Goal: Transaction & Acquisition: Subscribe to service/newsletter

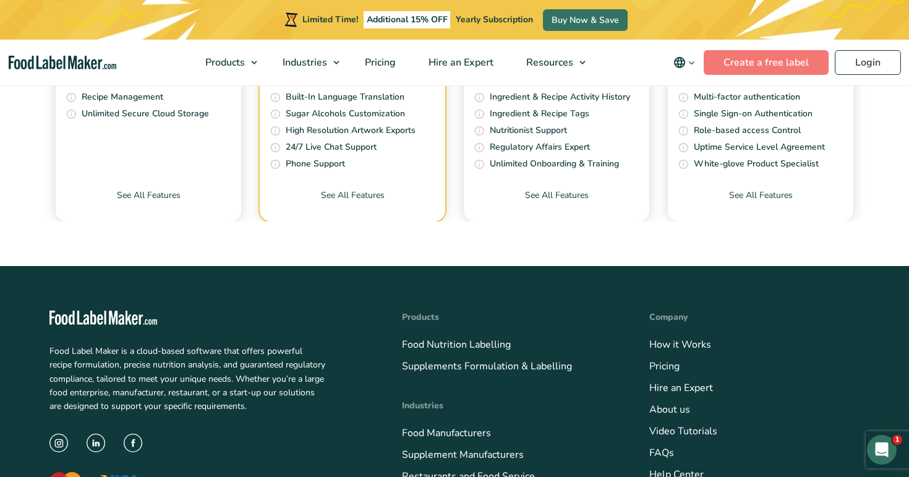
scroll to position [4337, 0]
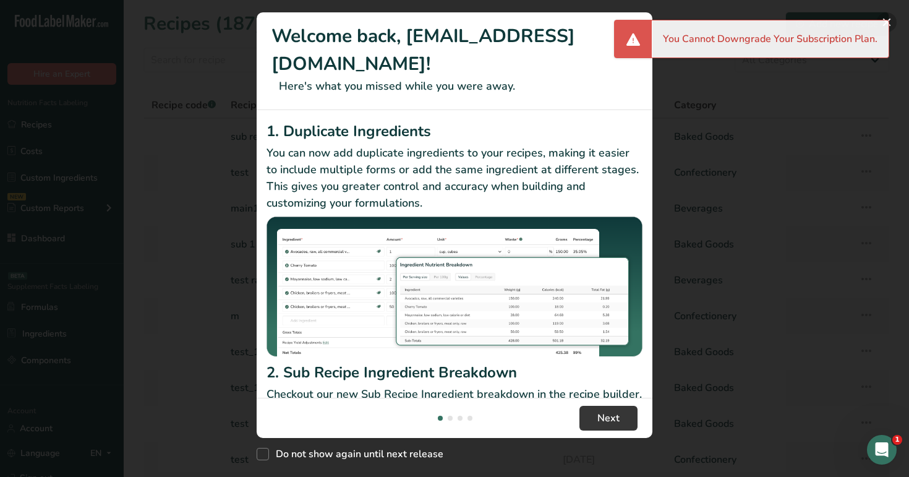
click at [891, 22] on button "New Features" at bounding box center [887, 22] width 20 height 20
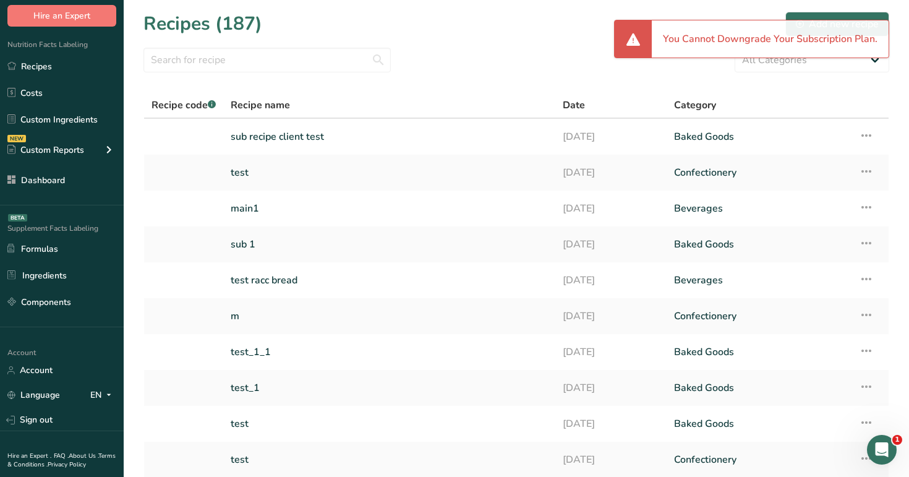
scroll to position [94, 0]
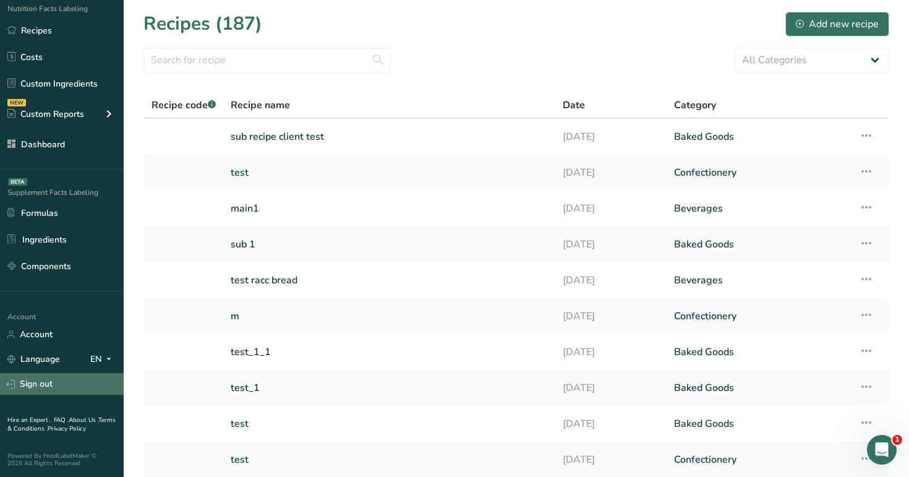
click at [71, 383] on link "Sign out" at bounding box center [62, 384] width 124 height 22
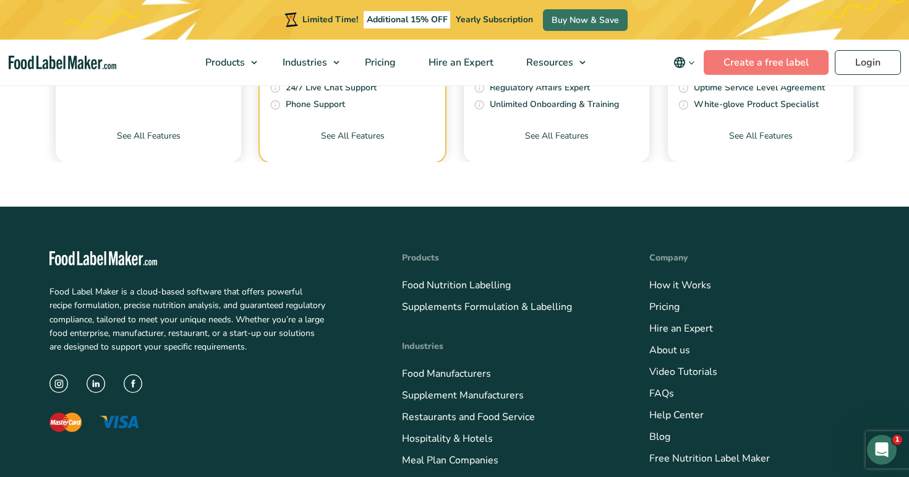
scroll to position [4404, 0]
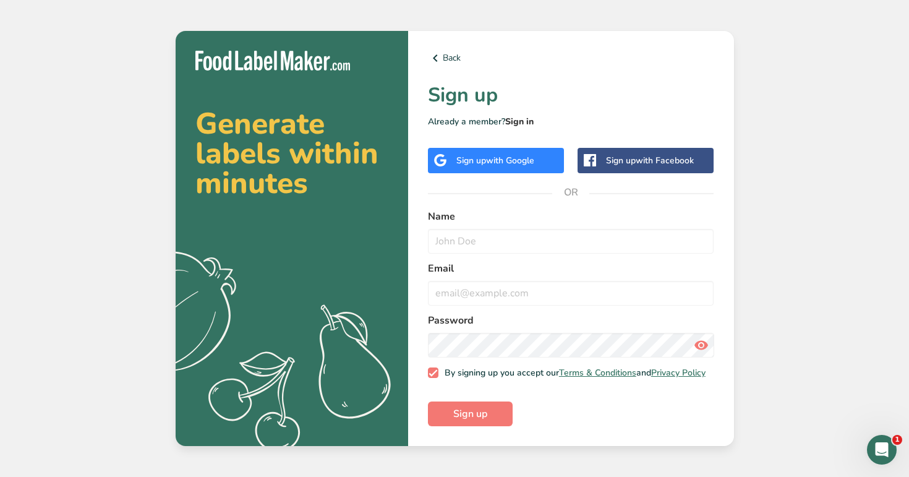
click at [525, 116] on link "Sign in" at bounding box center [519, 122] width 28 height 12
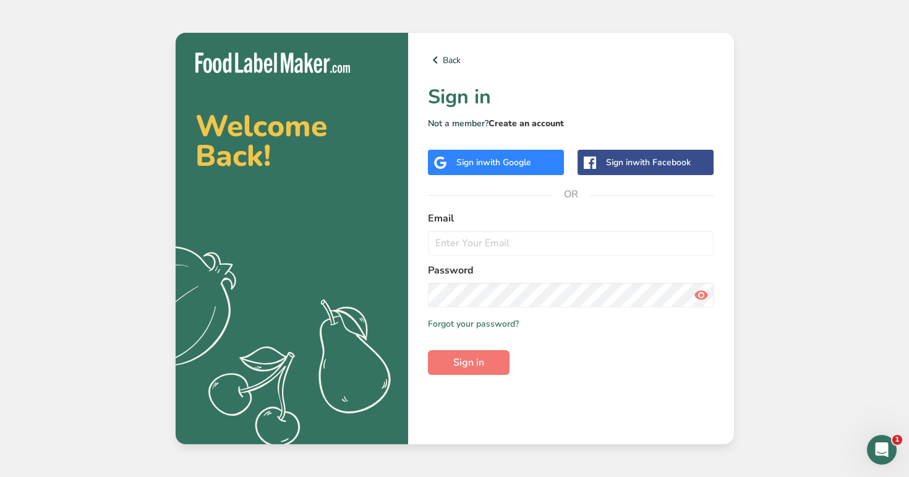
click at [525, 126] on link "Create an account" at bounding box center [525, 123] width 75 height 12
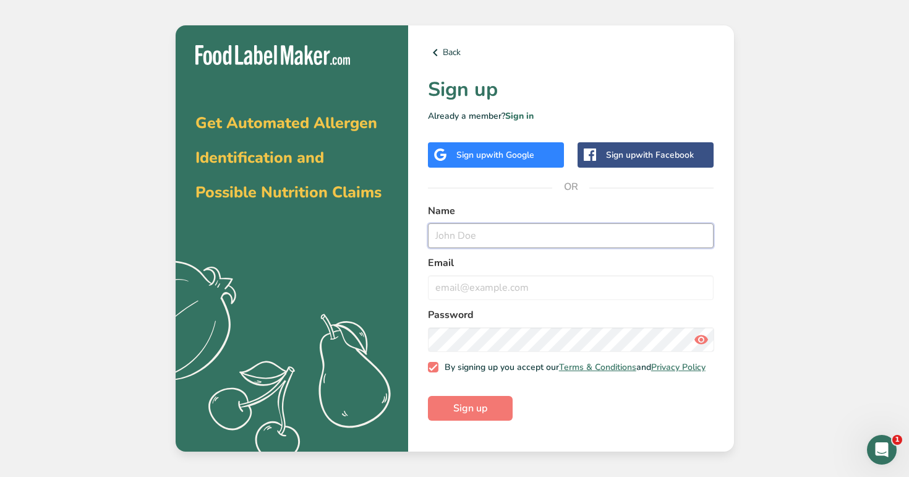
click at [486, 244] on input "text" at bounding box center [571, 235] width 286 height 25
type input "test@paymentf1.com"
click at [506, 292] on input "email" at bounding box center [571, 287] width 286 height 25
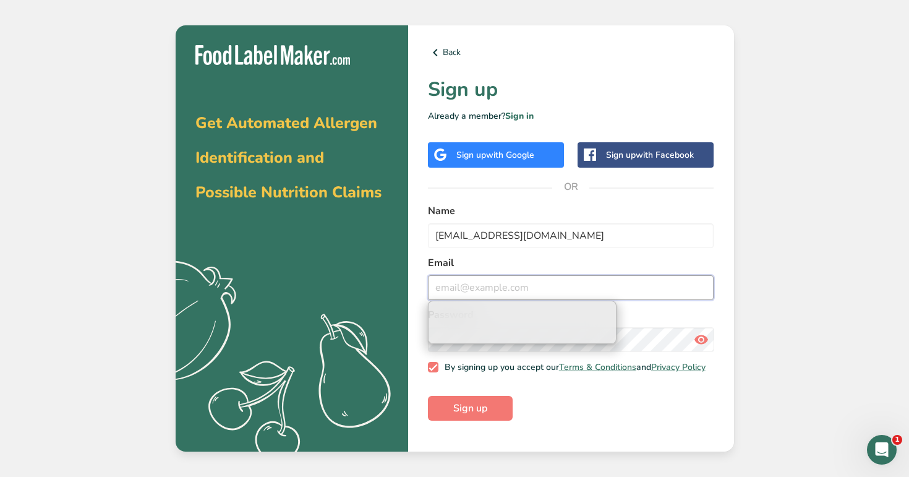
paste input "[EMAIL_ADDRESS][DOMAIN_NAME]"
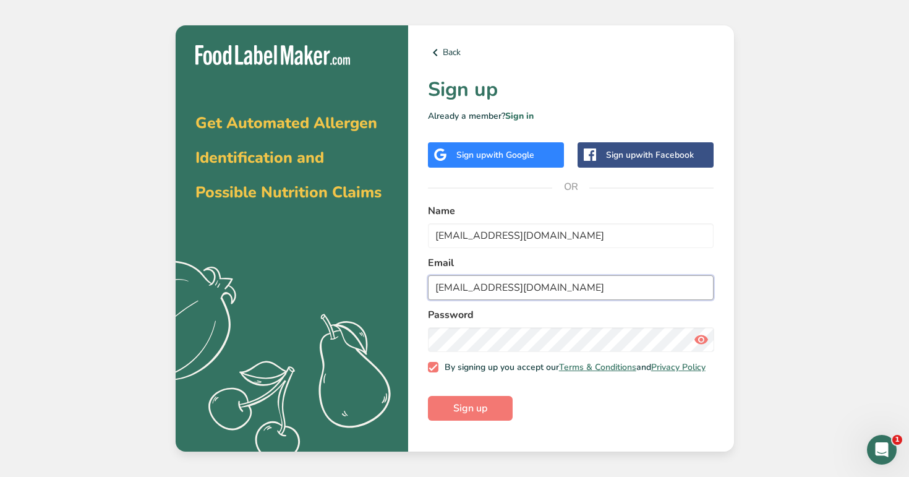
type input "[EMAIL_ADDRESS][DOMAIN_NAME]"
click at [428, 396] on button "Sign up" at bounding box center [470, 408] width 85 height 25
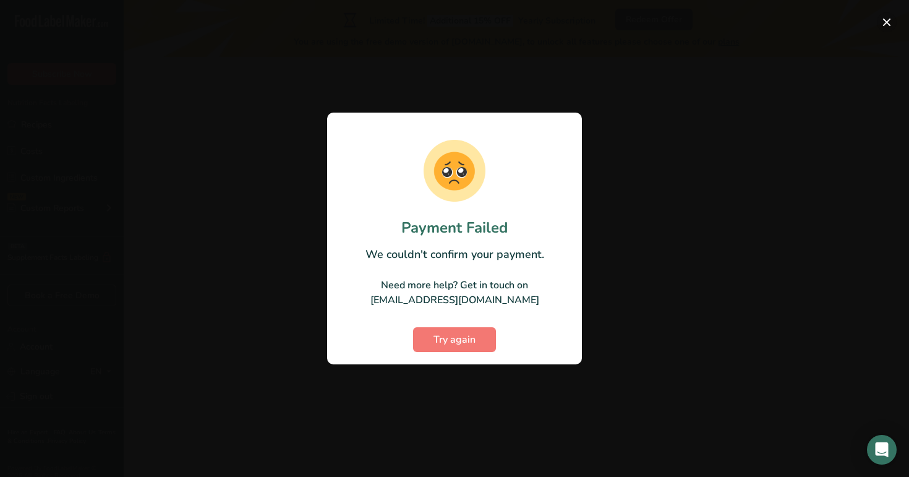
click at [889, 26] on button "button" at bounding box center [887, 22] width 20 height 20
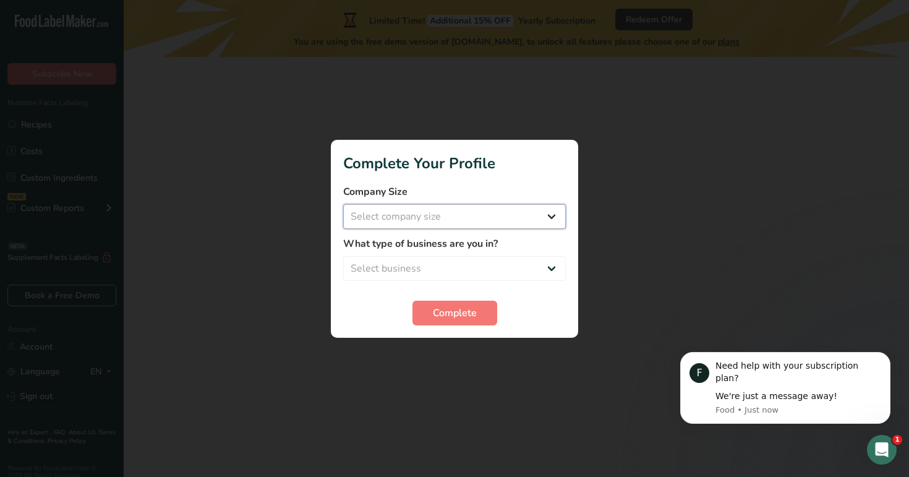
click at [516, 225] on select "Select company size Fewer than 10 Employees 10 to 50 Employees 51 to 500 Employ…" at bounding box center [454, 216] width 223 height 25
select select "4"
click at [343, 204] on select "Select company size Fewer than 10 Employees 10 to 50 Employees 51 to 500 Employ…" at bounding box center [454, 216] width 223 height 25
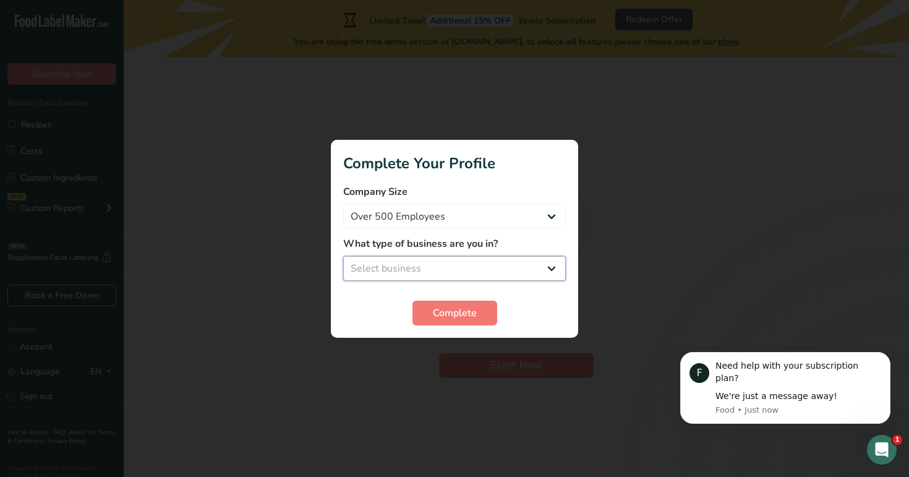
click at [535, 266] on select "Select business Packaged Food Manufacturer Restaurant & Cafe Bakery Meal Plans …" at bounding box center [454, 268] width 223 height 25
select select "3"
click at [343, 256] on select "Select business Packaged Food Manufacturer Restaurant & Cafe Bakery Meal Plans …" at bounding box center [454, 268] width 223 height 25
click at [469, 320] on span "Complete" at bounding box center [455, 312] width 44 height 15
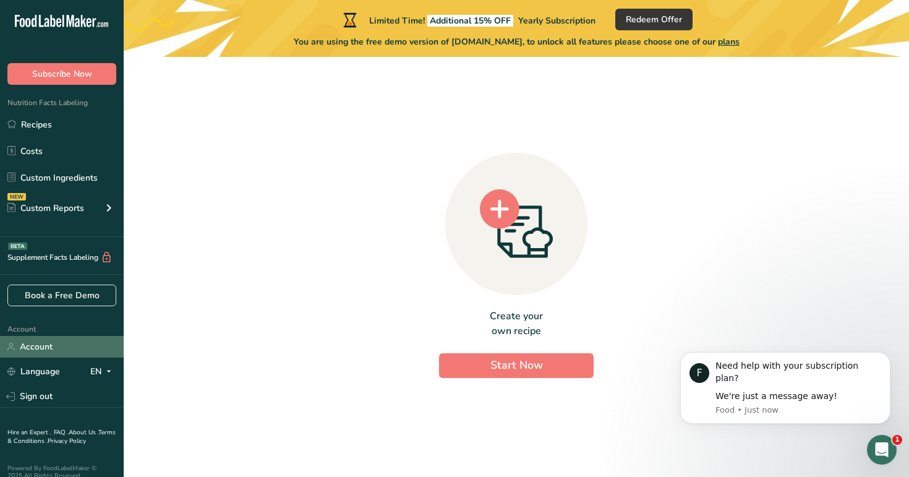
click at [72, 350] on link "Account" at bounding box center [62, 347] width 124 height 22
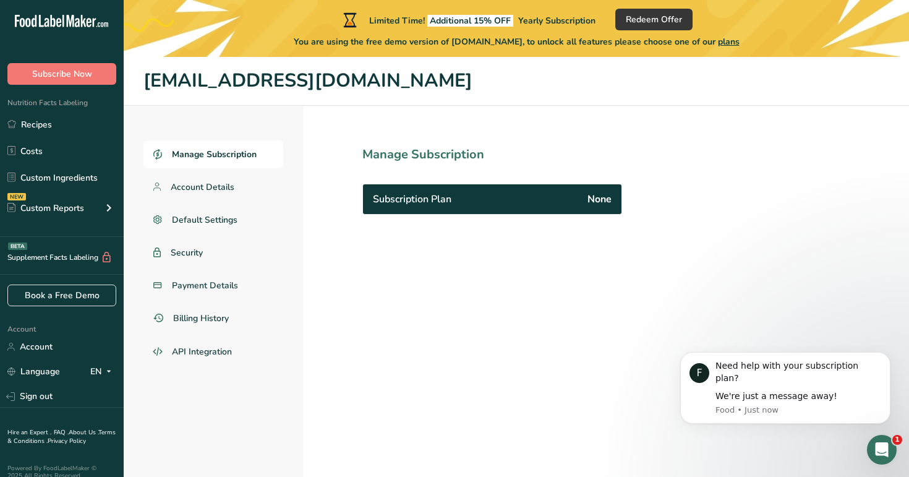
click at [75, 20] on icon at bounding box center [77, 22] width 5 height 9
click at [86, 27] on icon ".a-20{fill:#fff;}" at bounding box center [75, 24] width 121 height 19
click at [85, 20] on icon at bounding box center [83, 21] width 5 height 12
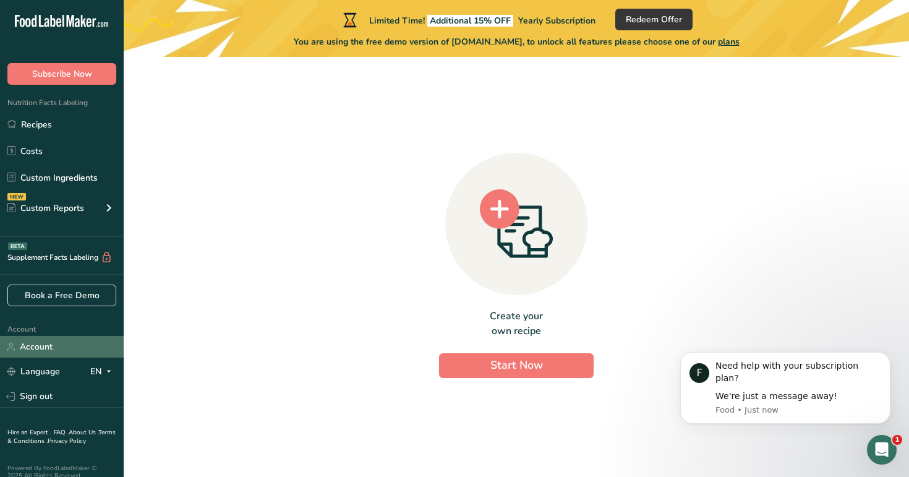
click at [56, 348] on link "Account" at bounding box center [62, 347] width 124 height 22
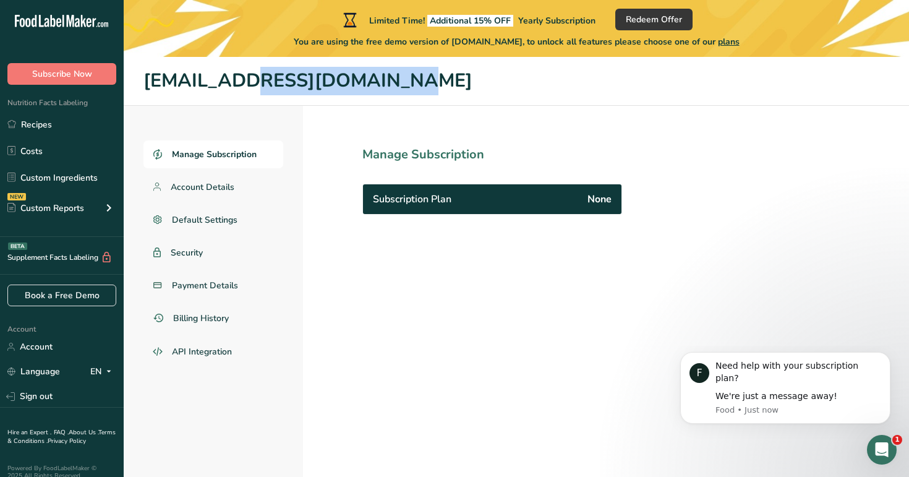
drag, startPoint x: 329, startPoint y: 80, endPoint x: 171, endPoint y: 66, distance: 158.9
click at [171, 66] on header "[EMAIL_ADDRESS][DOMAIN_NAME]" at bounding box center [516, 81] width 785 height 49
copy h1 "[EMAIL_ADDRESS][DOMAIN_NAME]"
click at [64, 399] on link "Sign out" at bounding box center [62, 396] width 124 height 22
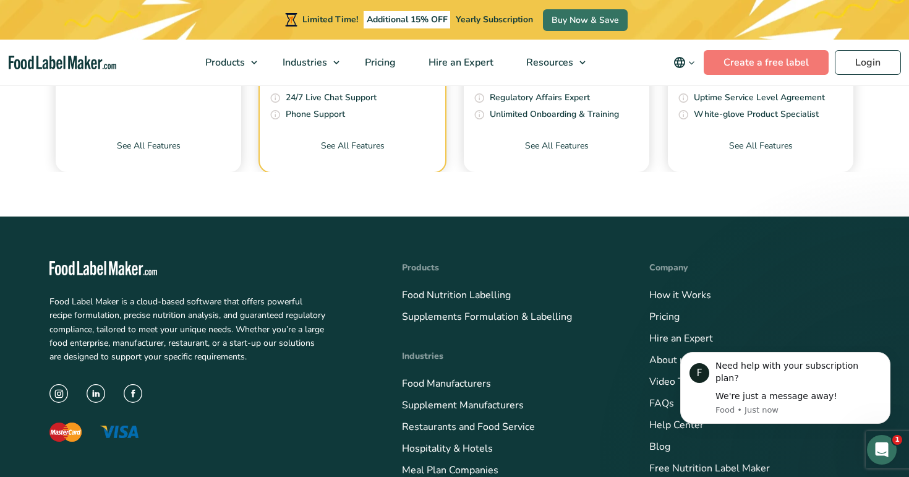
scroll to position [4421, 0]
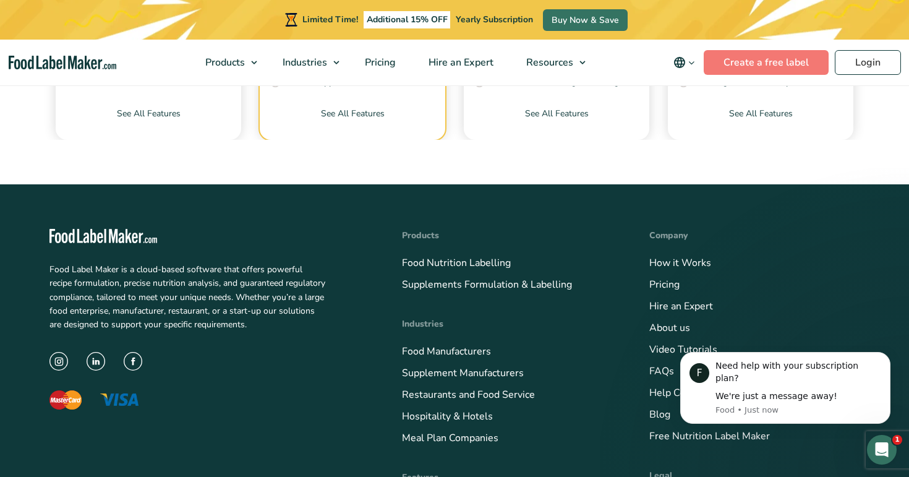
drag, startPoint x: 172, startPoint y: 291, endPoint x: 54, endPoint y: 193, distance: 152.8
copy div "$ 15 $ 13 /mo $ 25 /mo 1 User , Unlimited Recipes Billed monthly. Cancel anytim…"
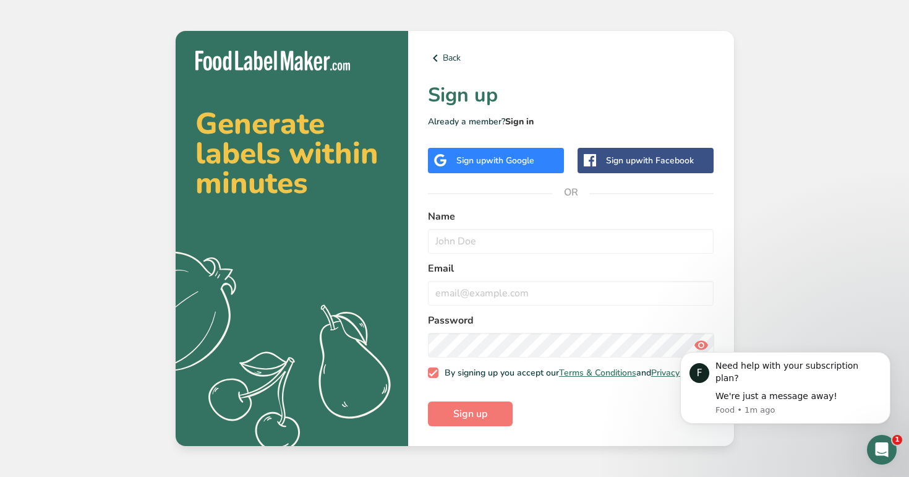
click at [519, 122] on link "Sign in" at bounding box center [519, 122] width 28 height 12
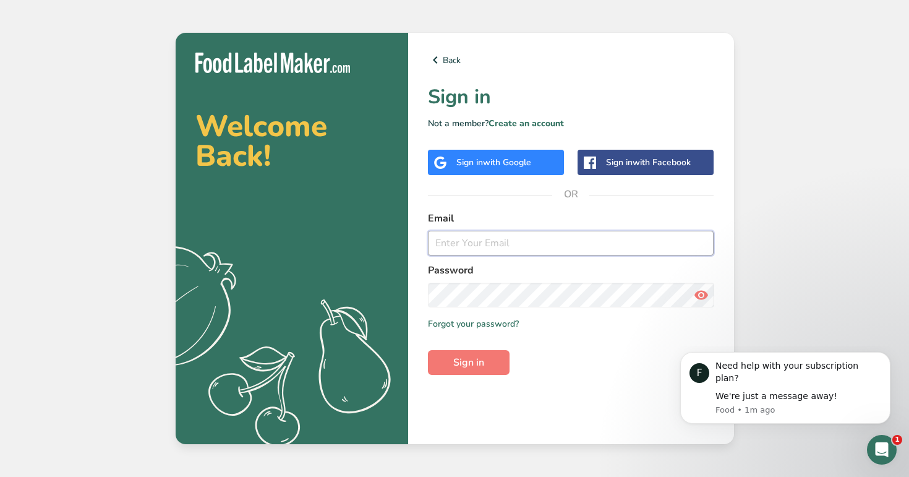
click at [493, 244] on input "email" at bounding box center [571, 243] width 286 height 25
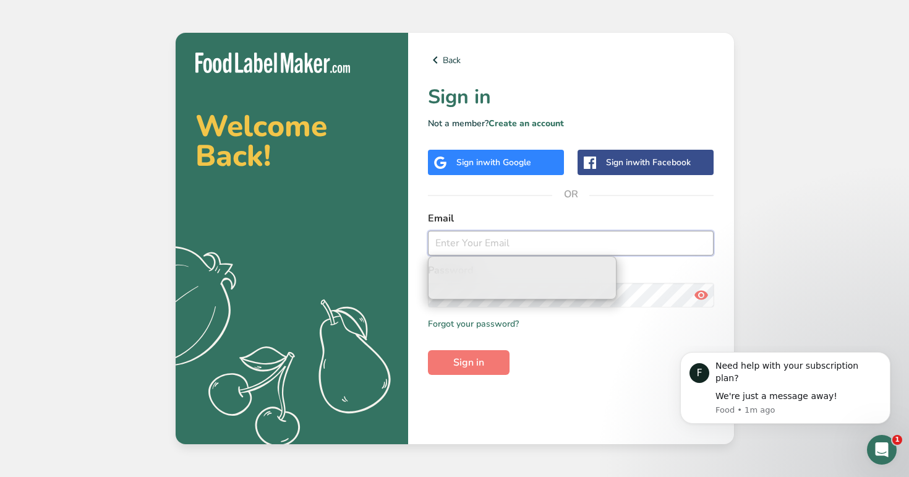
click at [493, 244] on input "email" at bounding box center [571, 243] width 286 height 25
click at [456, 243] on input "email" at bounding box center [571, 243] width 286 height 25
paste input "test@paymentf1.com"
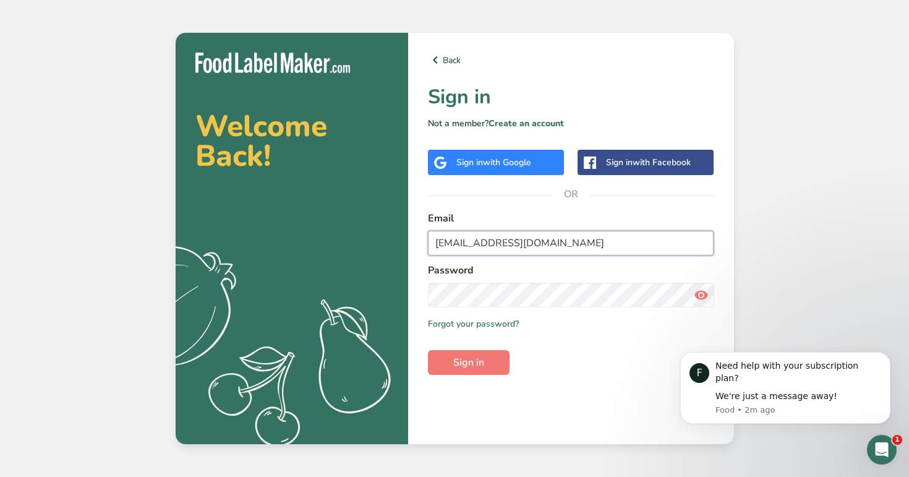
type input "test@paymentf1.com"
click at [428, 350] on button "Sign in" at bounding box center [469, 362] width 82 height 25
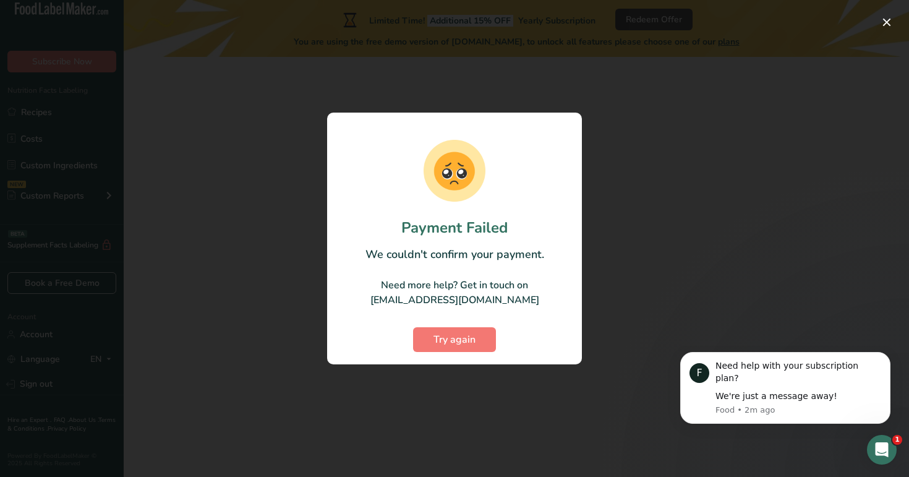
click at [226, 346] on div at bounding box center [454, 238] width 909 height 477
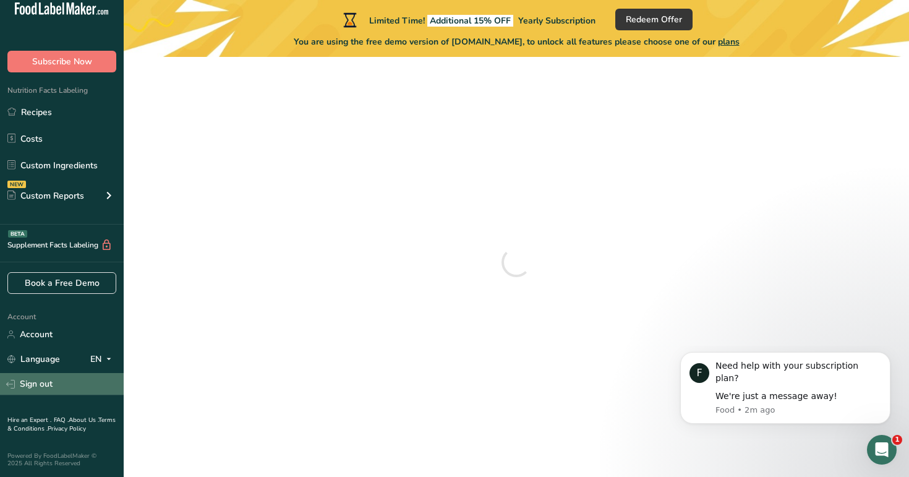
click at [89, 376] on link "Sign out" at bounding box center [62, 384] width 124 height 22
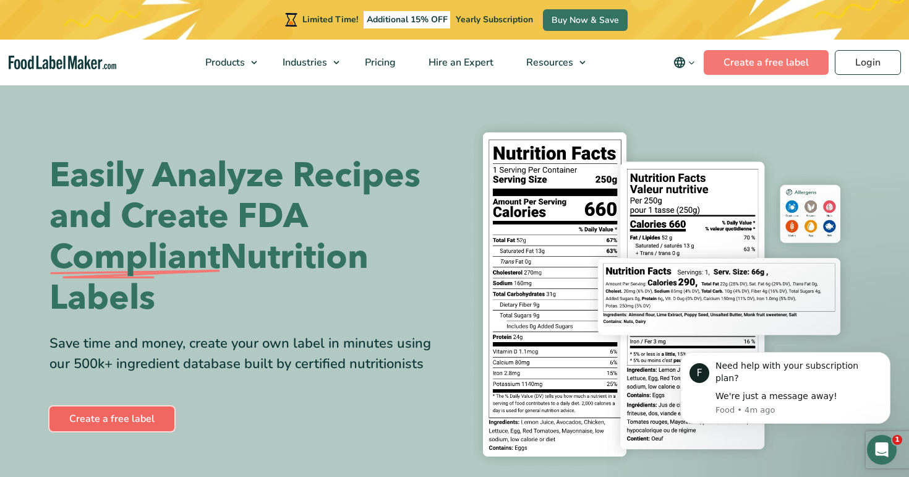
click at [122, 416] on link "Create a free label" at bounding box center [111, 418] width 125 height 25
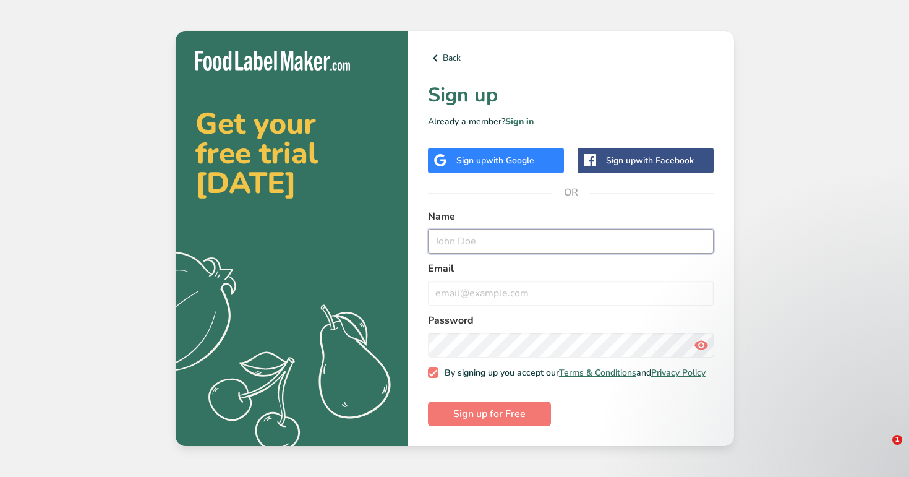
click at [485, 242] on input "text" at bounding box center [571, 241] width 286 height 25
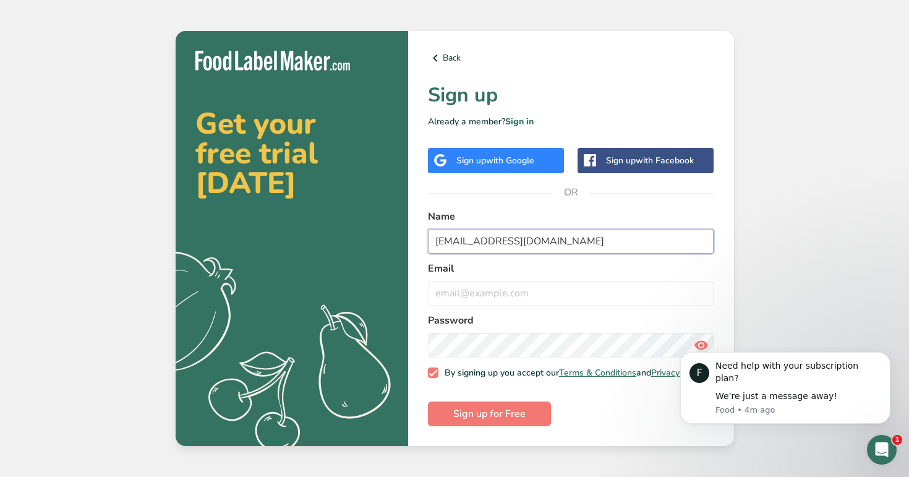
type input "Testredirection@t.com"
click at [513, 274] on div "Email" at bounding box center [571, 283] width 286 height 45
click at [517, 291] on input "email" at bounding box center [571, 293] width 286 height 25
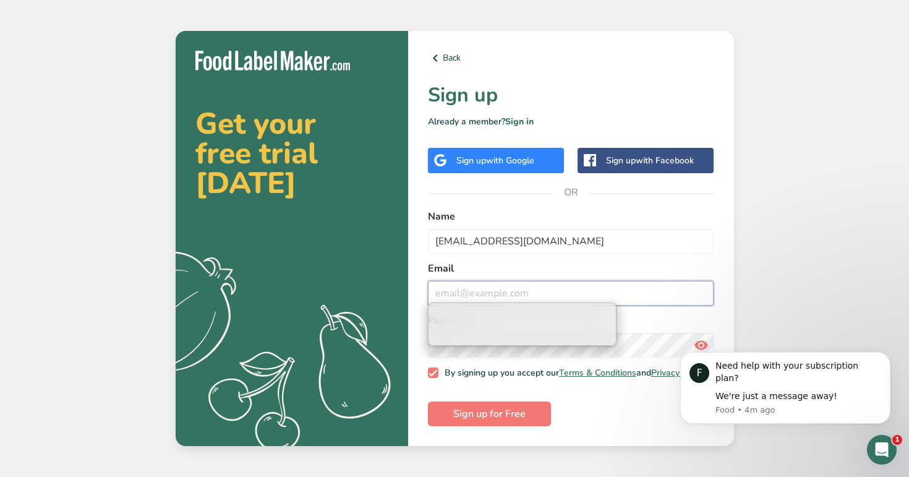
paste input "Testredirection@t.com"
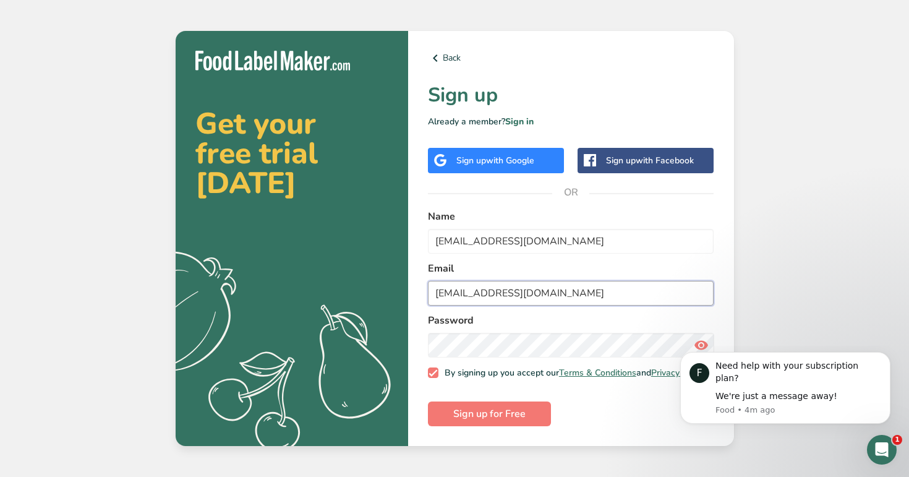
type input "Testredirection@t.com"
click at [428, 401] on button "Sign up for Free" at bounding box center [489, 413] width 123 height 25
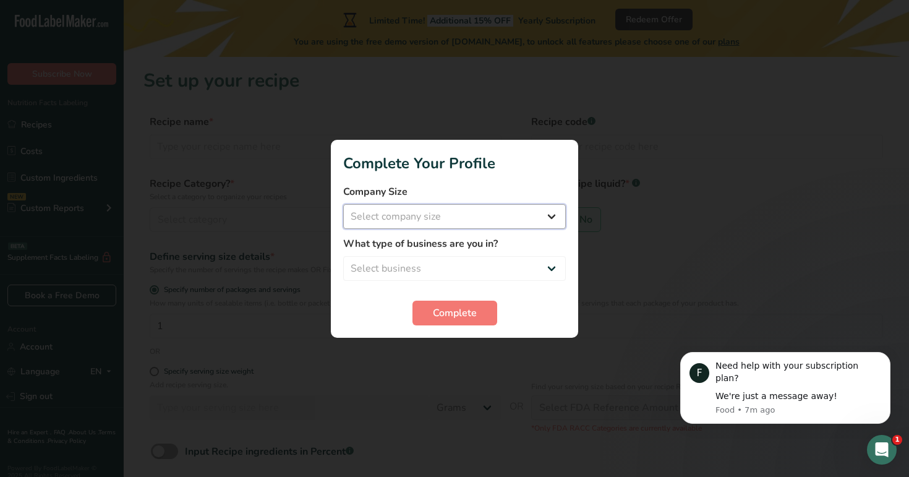
click at [492, 228] on select "Select company size Fewer than 10 Employees 10 to 50 Employees 51 to 500 Employ…" at bounding box center [454, 216] width 223 height 25
select select "3"
click at [343, 204] on select "Select company size Fewer than 10 Employees 10 to 50 Employees 51 to 500 Employ…" at bounding box center [454, 216] width 223 height 25
click at [485, 260] on select "Select business Packaged Food Manufacturer Restaurant & Cafe Bakery Meal Plans …" at bounding box center [454, 268] width 223 height 25
select select "3"
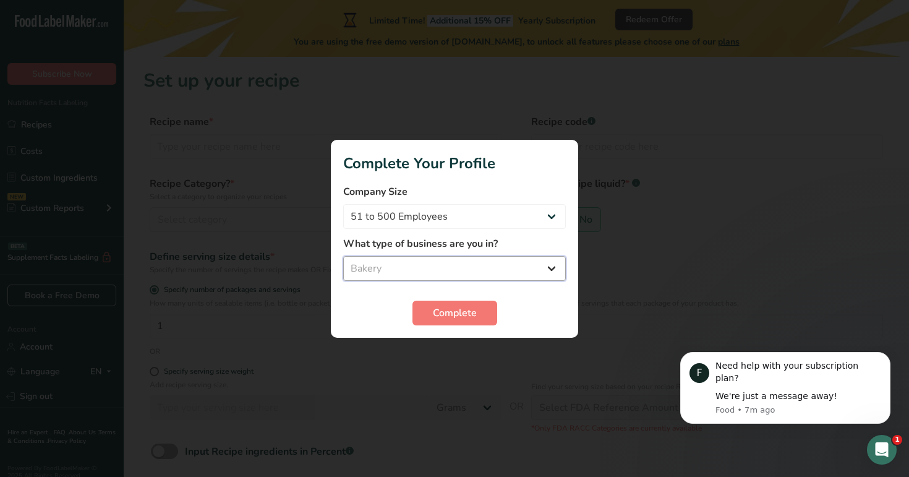
click at [343, 256] on select "Select business Packaged Food Manufacturer Restaurant & Cafe Bakery Meal Plans …" at bounding box center [454, 268] width 223 height 25
click at [453, 307] on span "Complete" at bounding box center [455, 312] width 44 height 15
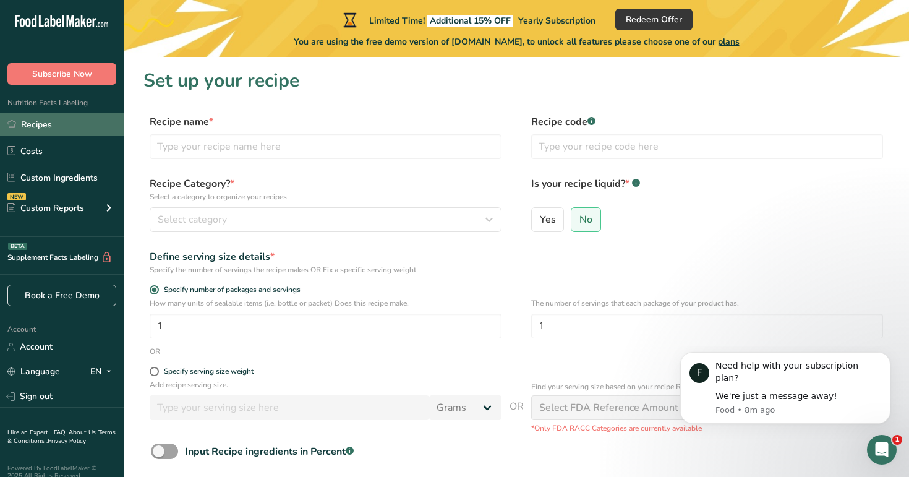
click at [94, 120] on link "Recipes" at bounding box center [62, 124] width 124 height 23
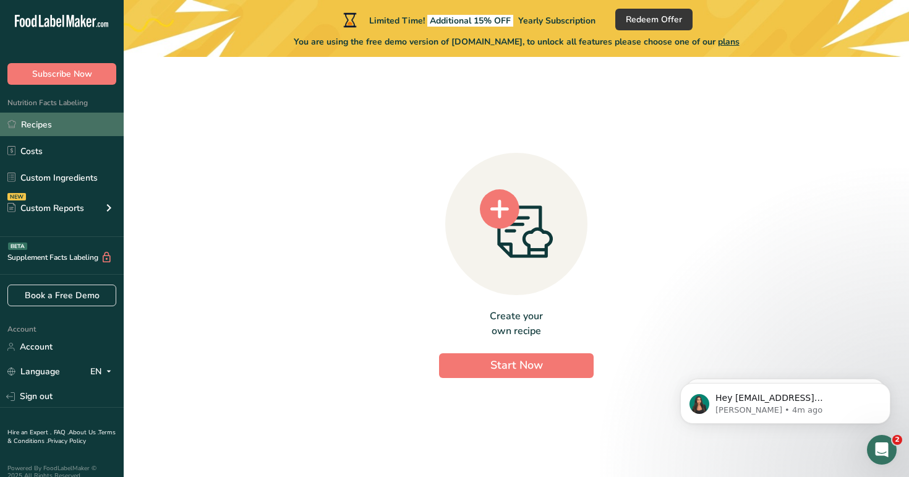
click at [56, 116] on link "Recipes" at bounding box center [62, 124] width 124 height 23
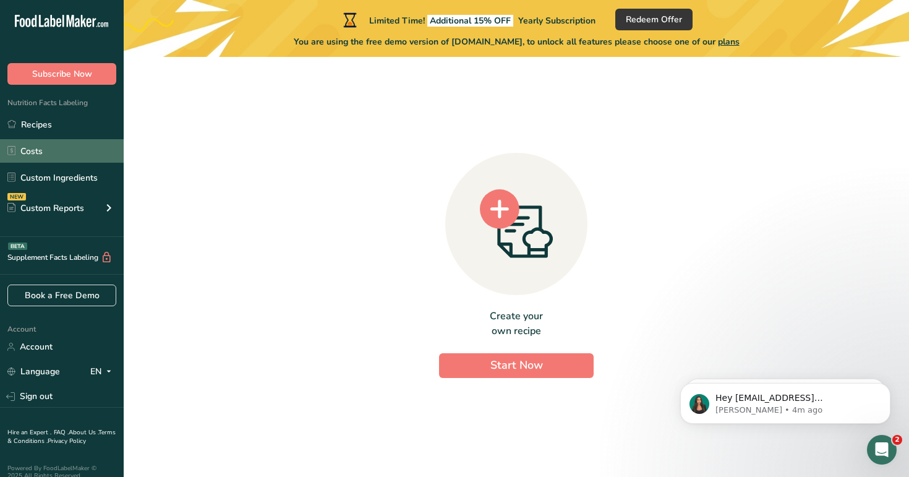
click at [59, 149] on link "Costs" at bounding box center [62, 150] width 124 height 23
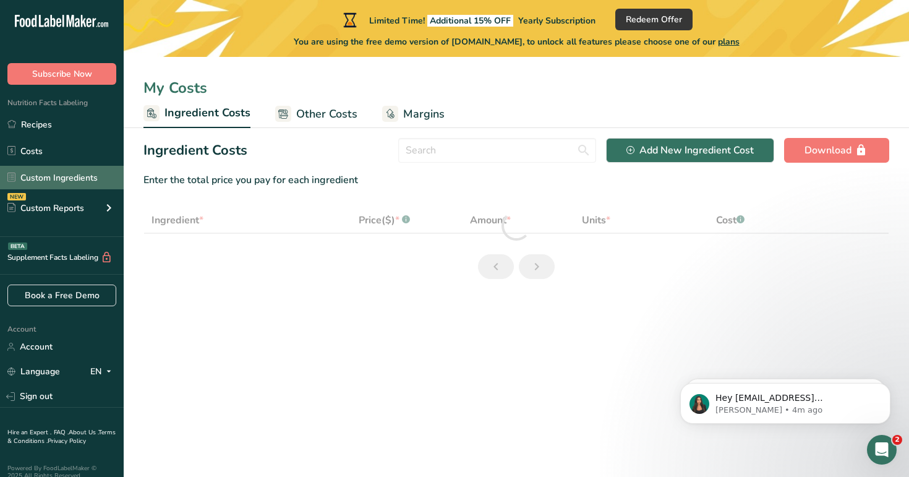
click at [67, 182] on link "Custom Ingredients" at bounding box center [62, 177] width 124 height 23
select select "1"
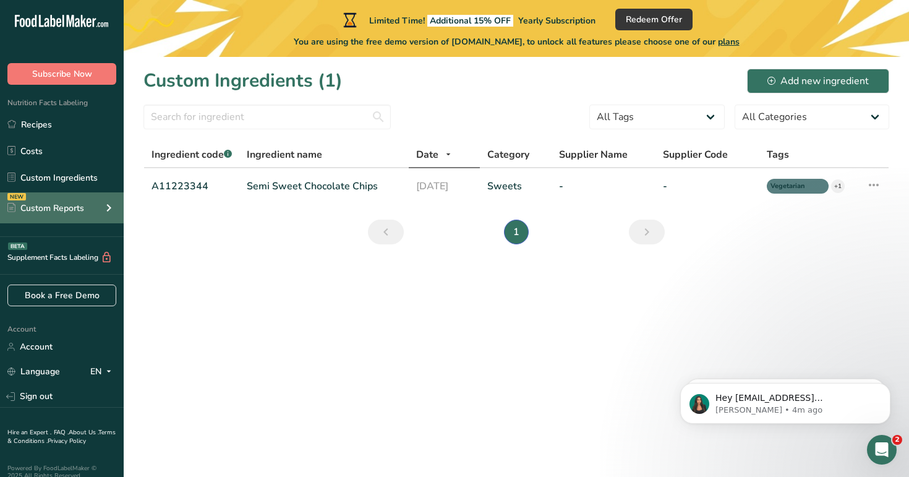
click at [90, 203] on div "NEW Custom Reports" at bounding box center [62, 207] width 124 height 31
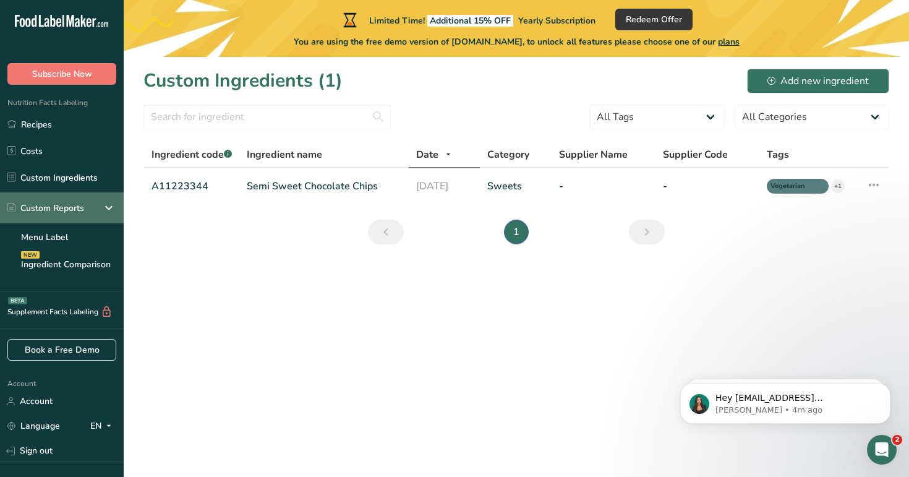
click at [90, 203] on div "Custom Reports" at bounding box center [62, 207] width 124 height 31
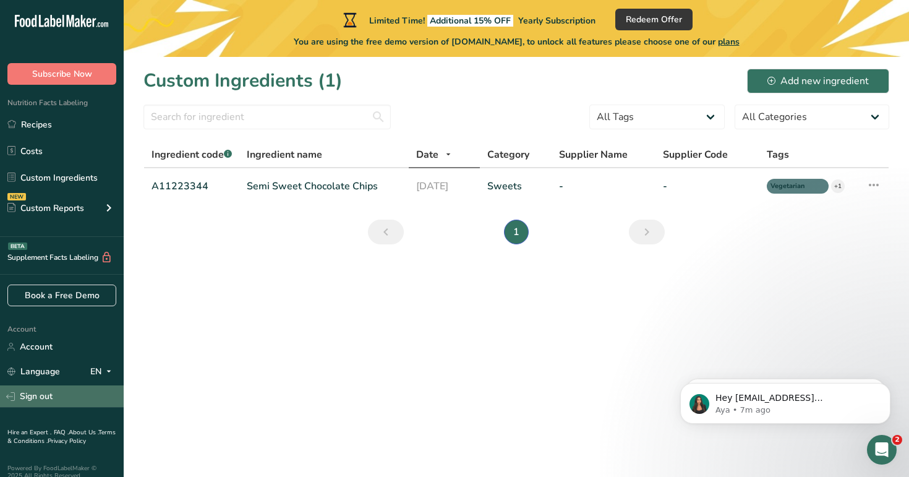
click at [43, 396] on link "Sign out" at bounding box center [62, 396] width 124 height 22
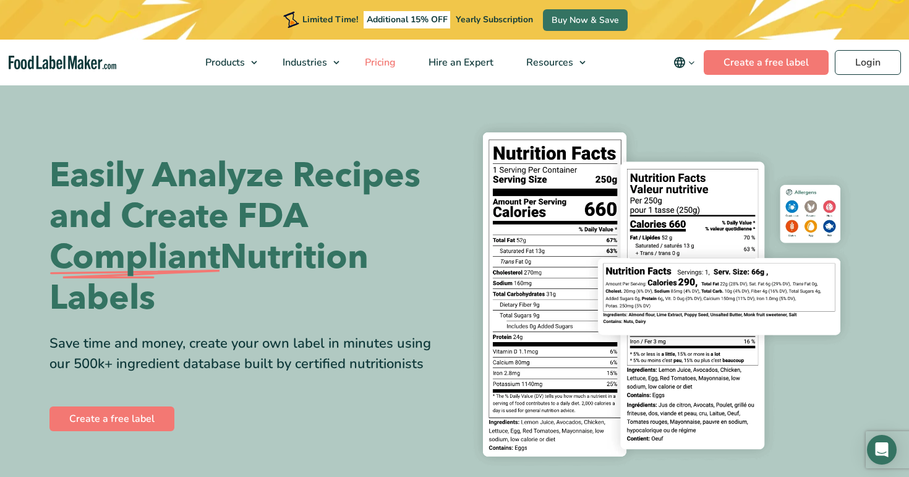
click at [396, 66] on span "Pricing" at bounding box center [379, 63] width 36 height 14
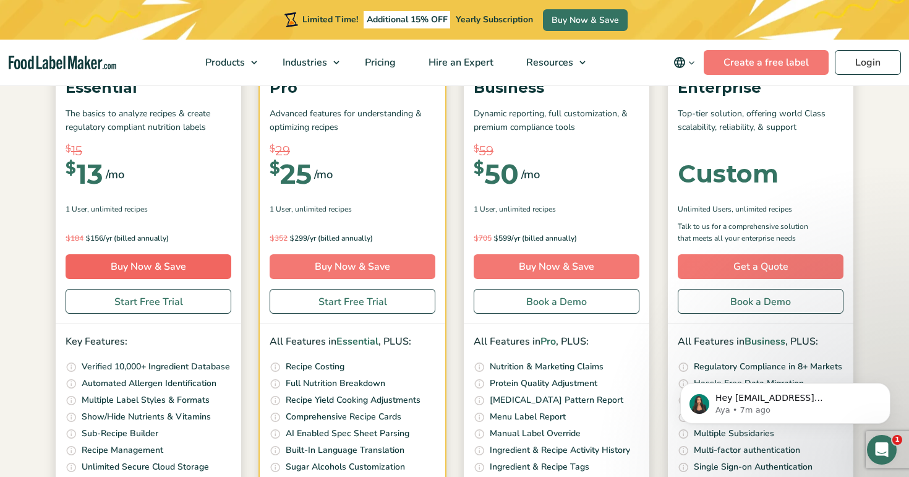
scroll to position [208, 0]
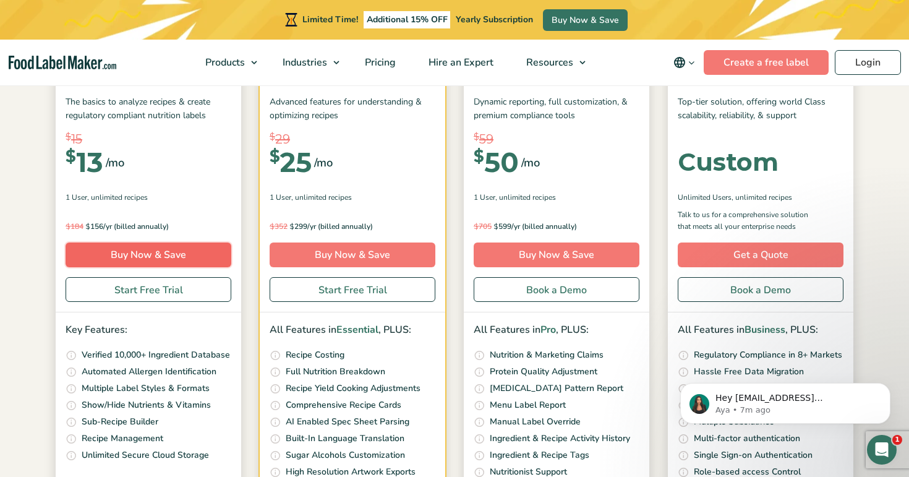
click at [171, 252] on link "Buy Now & Save" at bounding box center [149, 254] width 166 height 25
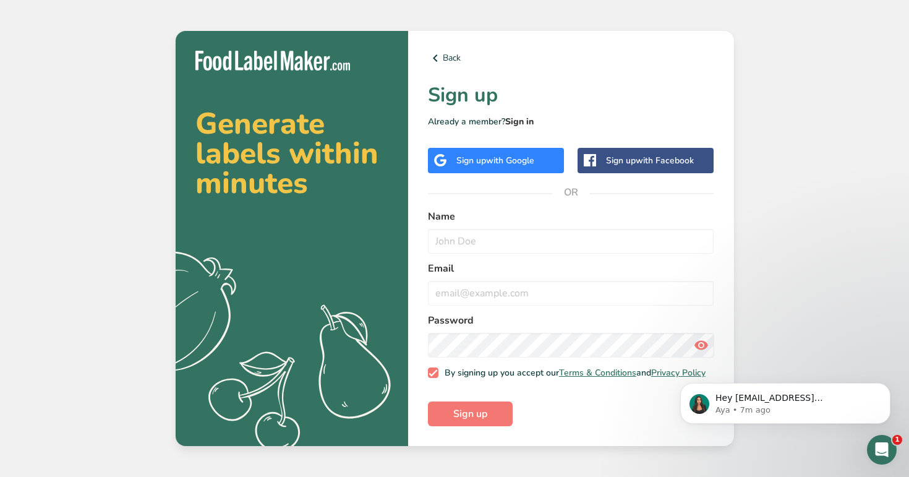
click at [522, 118] on link "Sign in" at bounding box center [519, 122] width 28 height 12
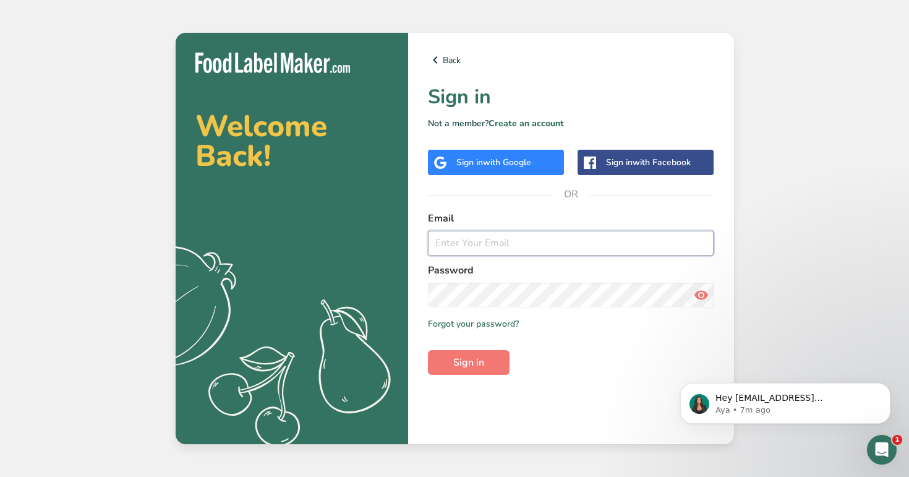
click at [494, 245] on input "email" at bounding box center [571, 243] width 286 height 25
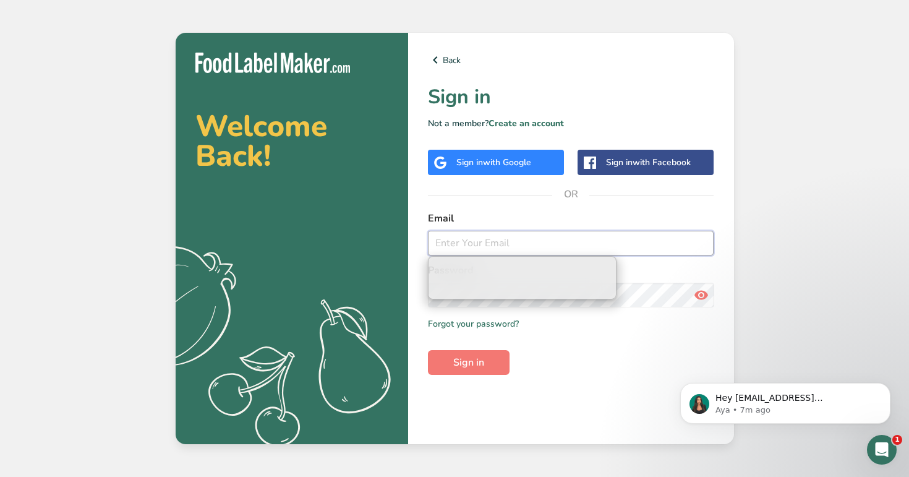
paste input "Testredirection@t.com"
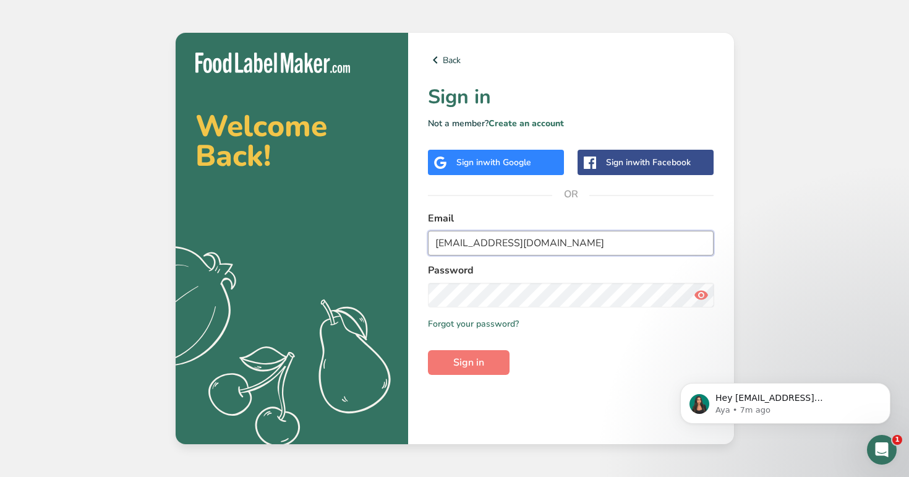
type input "Testredirection@t.com"
click at [428, 350] on button "Sign in" at bounding box center [469, 362] width 82 height 25
click at [503, 362] on button "Sign in" at bounding box center [469, 362] width 82 height 25
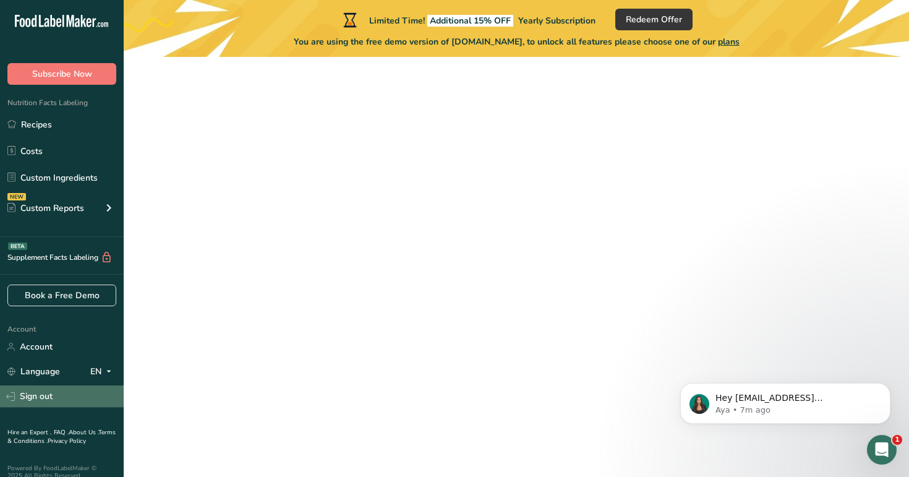
click at [67, 387] on link "Sign out" at bounding box center [62, 396] width 124 height 22
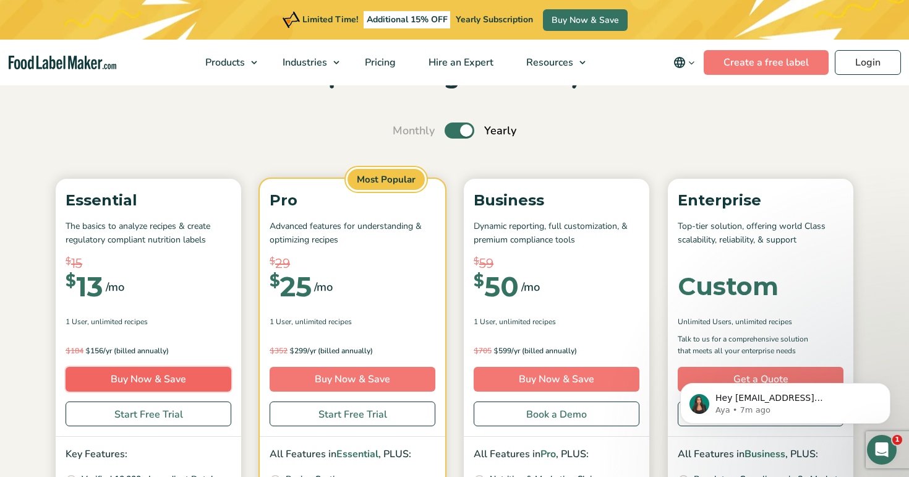
click at [197, 384] on link "Buy Now & Save" at bounding box center [149, 379] width 166 height 25
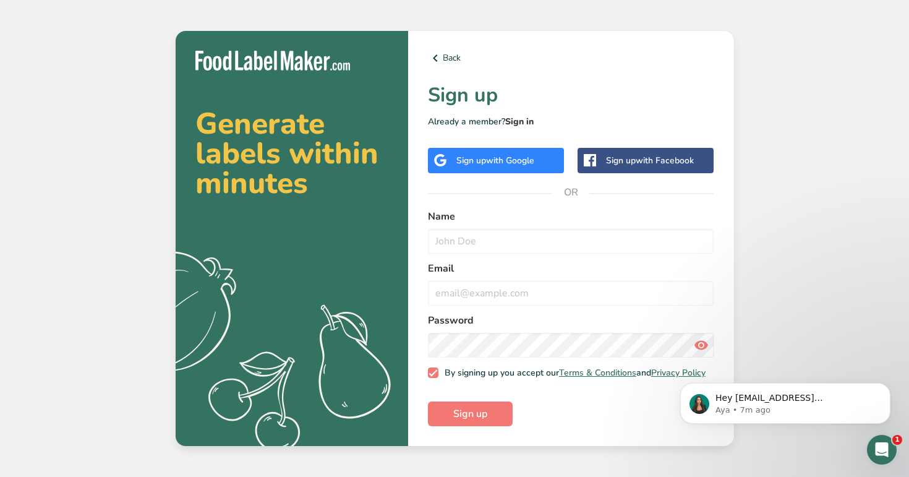
click at [521, 121] on link "Sign in" at bounding box center [519, 122] width 28 height 12
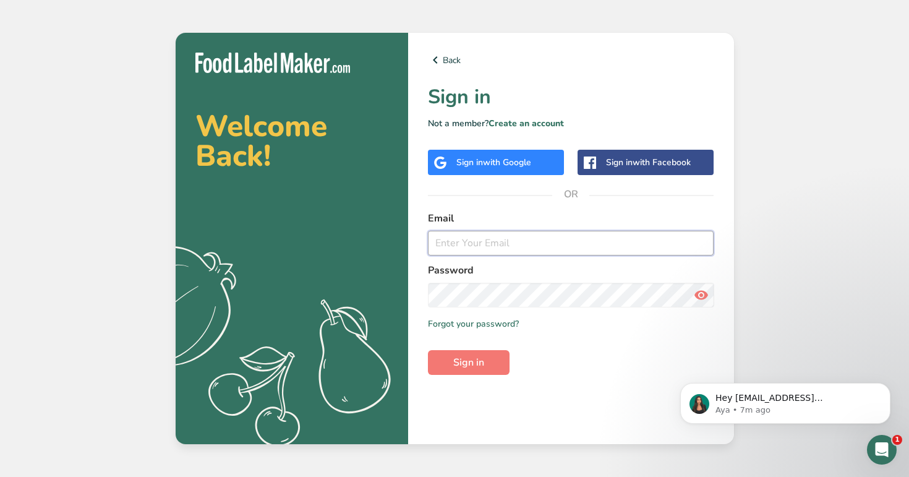
click at [496, 244] on input "email" at bounding box center [571, 243] width 286 height 25
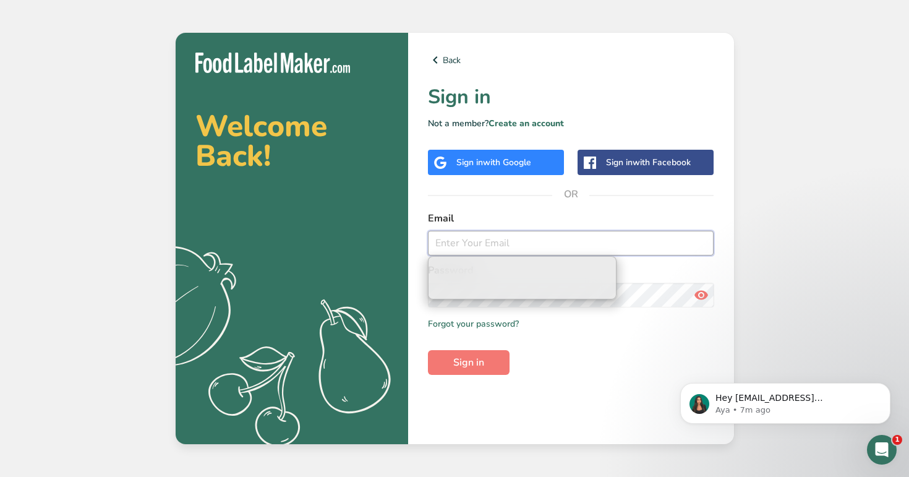
paste input "Testredirection@t.com"
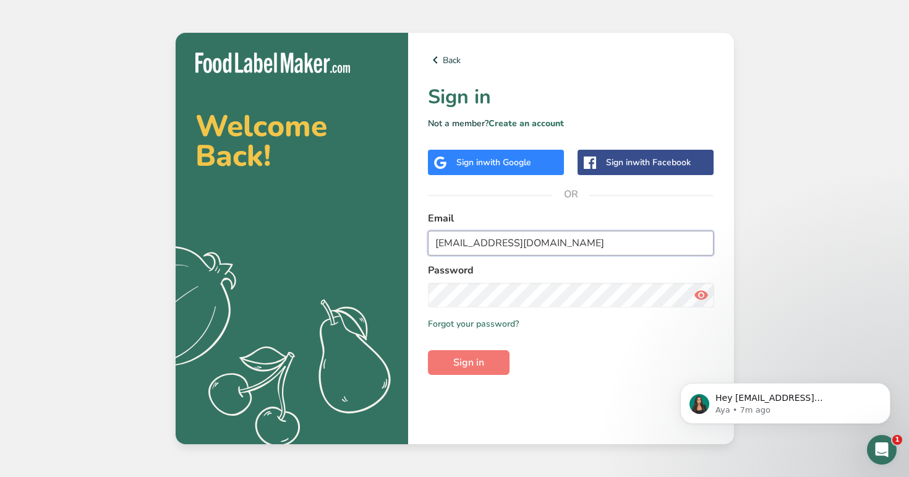
type input "Testredirection@t.com"
click at [428, 350] on button "Sign in" at bounding box center [469, 362] width 82 height 25
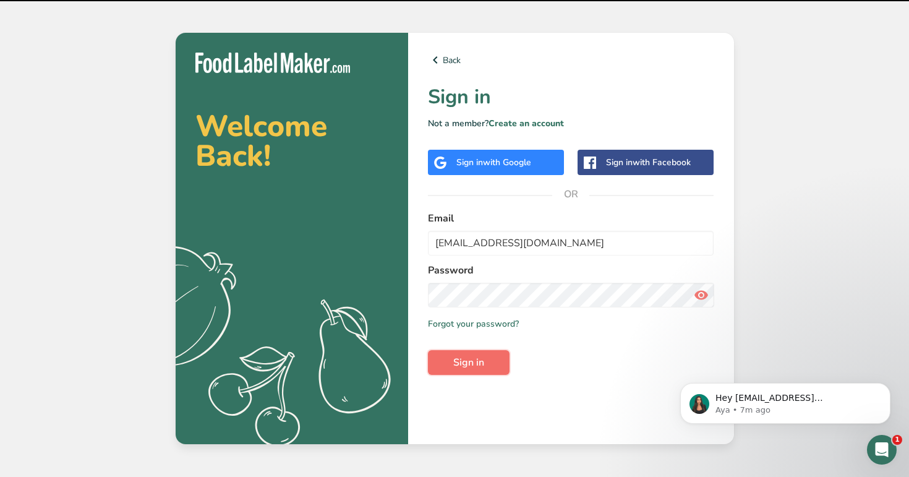
click at [480, 367] on span "Sign in" at bounding box center [468, 362] width 31 height 15
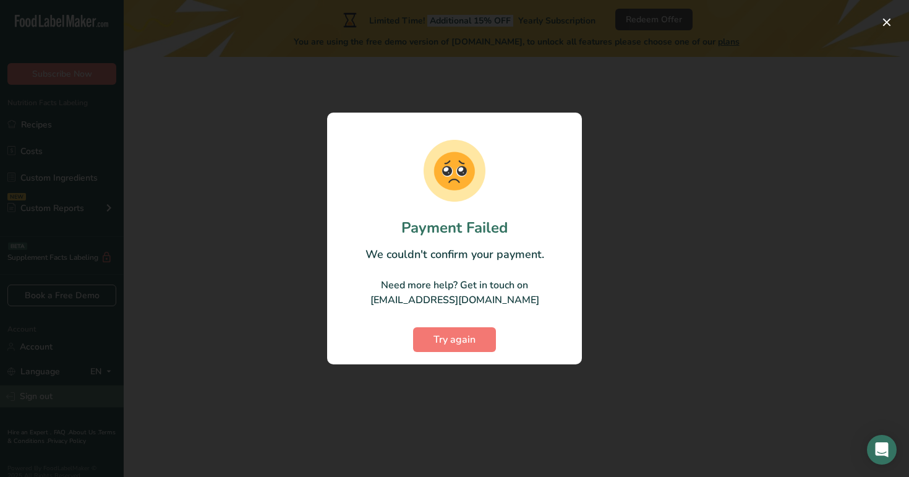
click at [49, 394] on div at bounding box center [454, 238] width 909 height 477
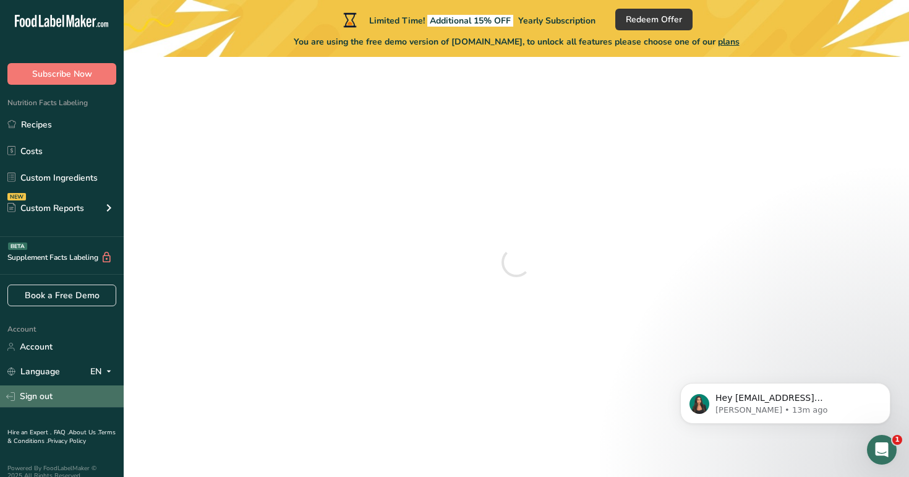
click at [77, 399] on link "Sign out" at bounding box center [62, 396] width 124 height 22
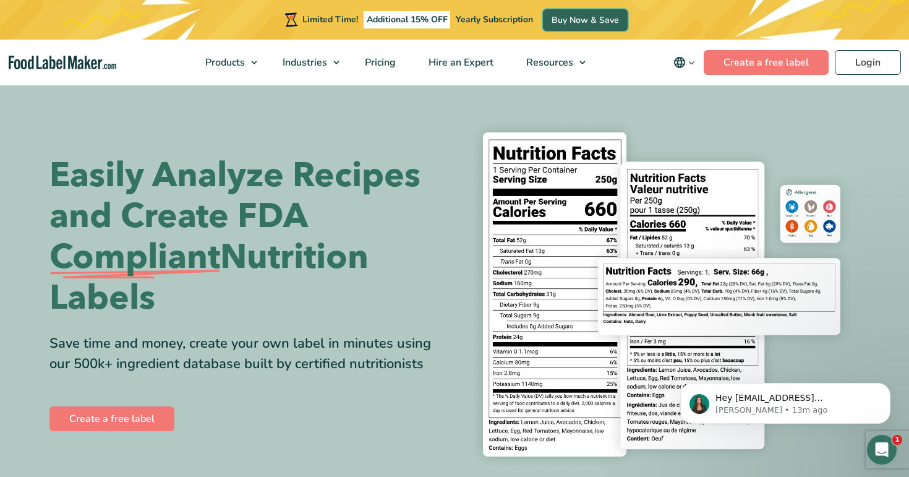
click at [625, 17] on link "Buy Now & Save" at bounding box center [585, 20] width 85 height 22
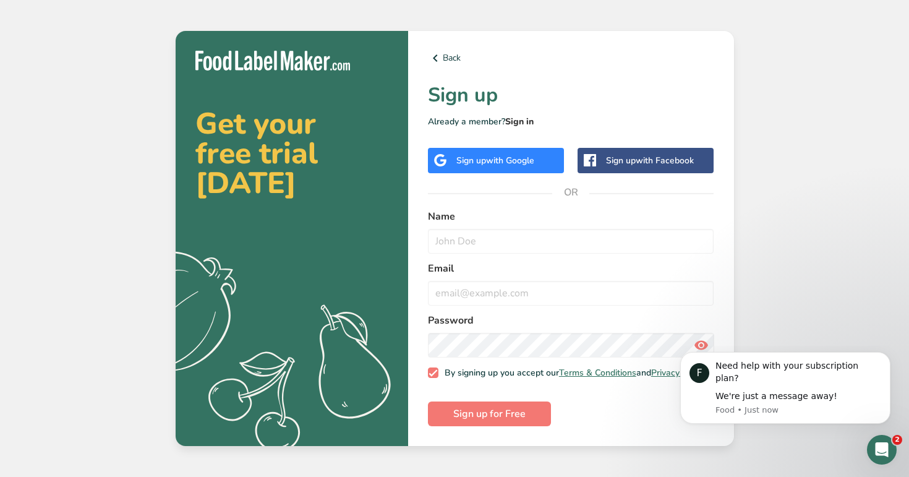
click at [519, 116] on link "Sign in" at bounding box center [519, 122] width 28 height 12
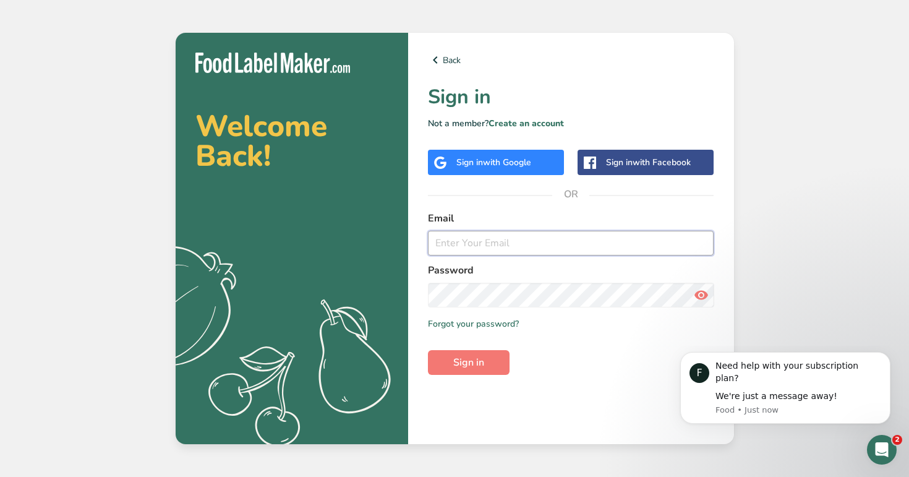
click at [513, 244] on input "email" at bounding box center [571, 243] width 286 height 25
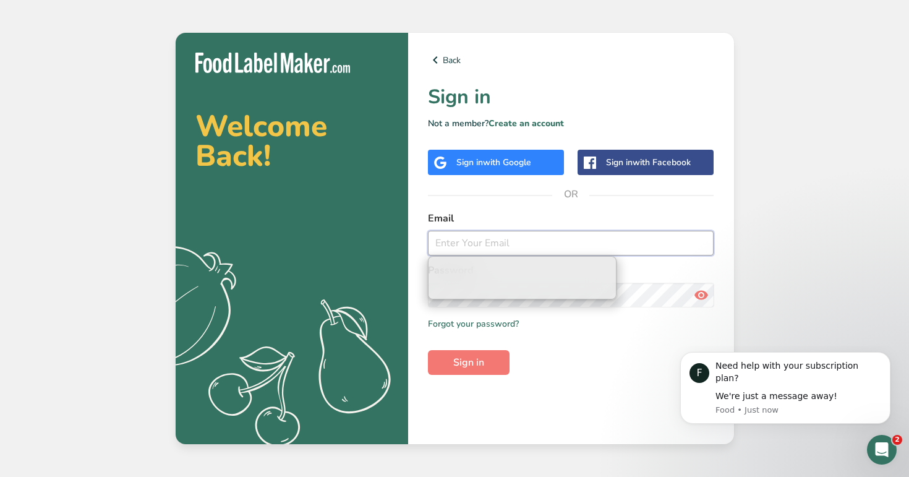
paste input "Testredirection@t.com"
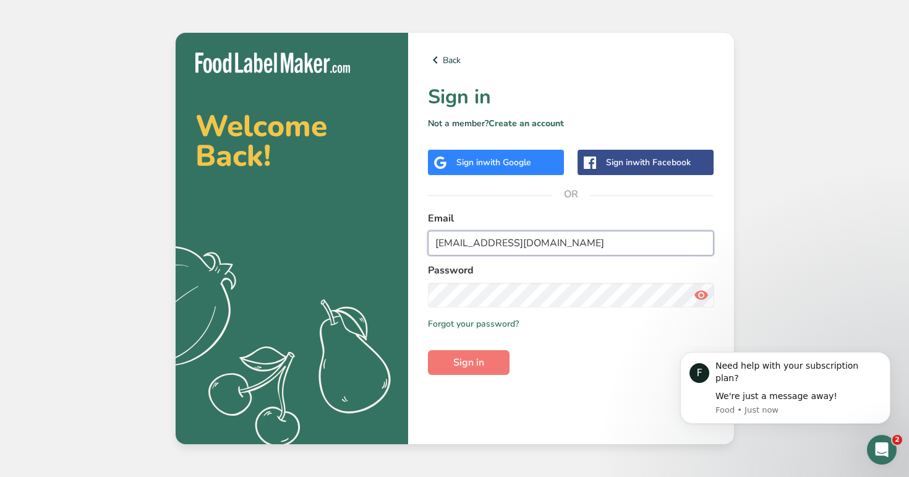
type input "Testredirection@t.com"
click at [428, 350] on button "Sign in" at bounding box center [469, 362] width 82 height 25
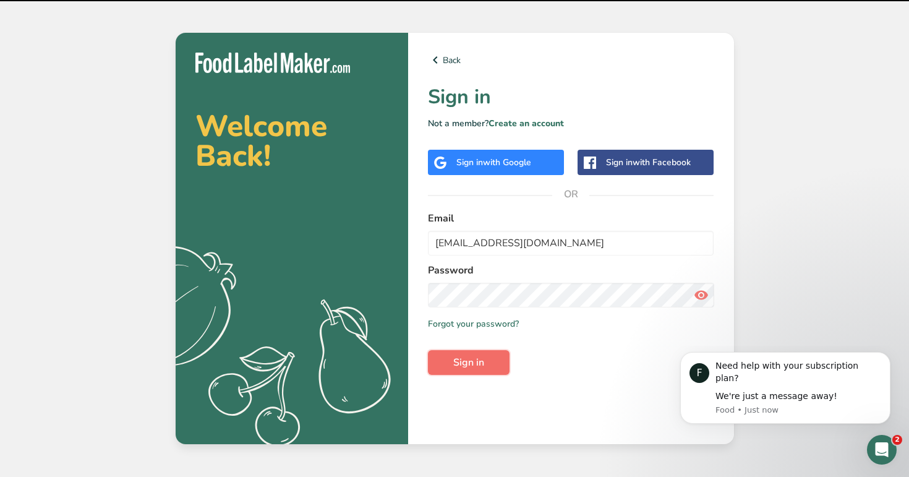
click at [490, 364] on button "Sign in" at bounding box center [469, 362] width 82 height 25
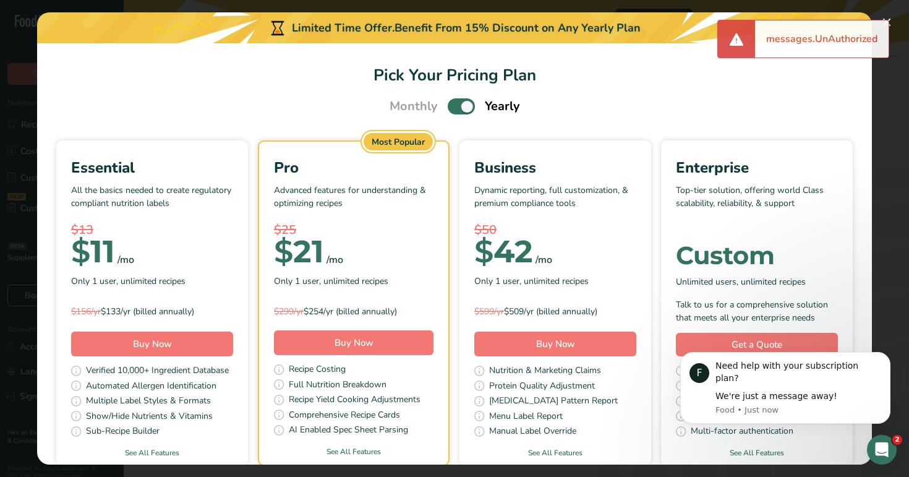
click at [458, 104] on span "Pick Your Pricing Plan Modal" at bounding box center [461, 105] width 27 height 15
click at [456, 104] on input "Pick Your Pricing Plan Modal" at bounding box center [452, 107] width 8 height 8
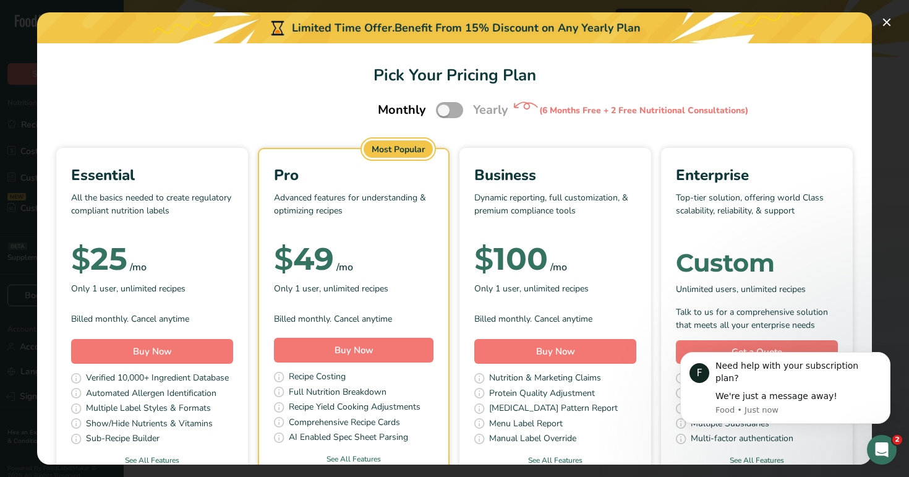
click at [458, 109] on span "Pick Your Pricing Plan Modal" at bounding box center [449, 109] width 27 height 15
click at [444, 109] on input "Pick Your Pricing Plan Modal" at bounding box center [440, 110] width 8 height 8
checkbox input "true"
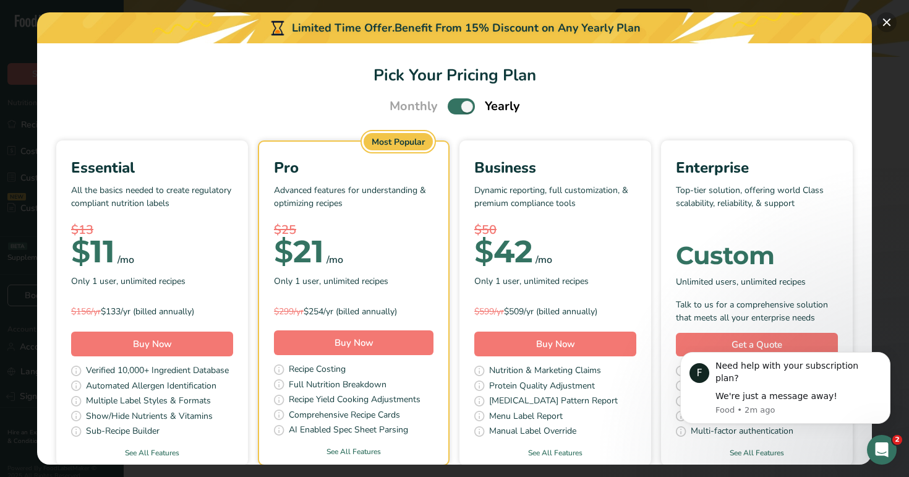
click at [883, 21] on button "Pick Your Pricing Plan Modal" at bounding box center [887, 22] width 20 height 20
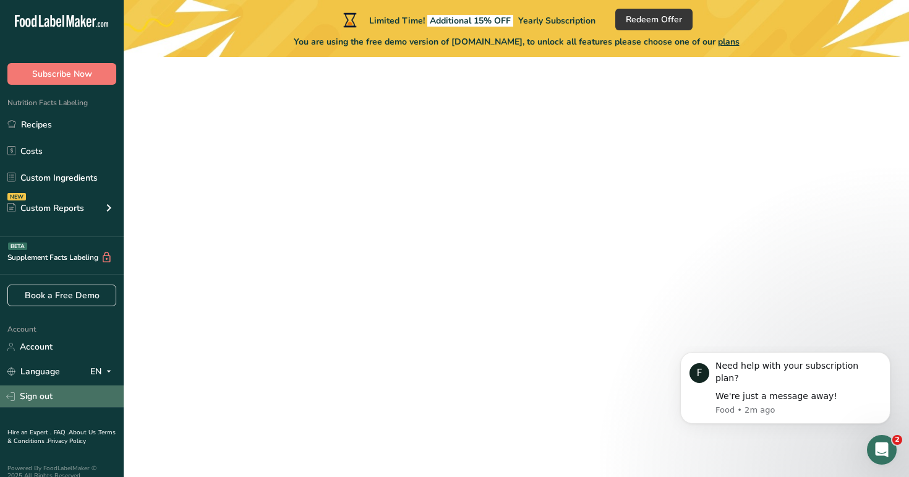
click at [84, 394] on link "Sign out" at bounding box center [62, 396] width 124 height 22
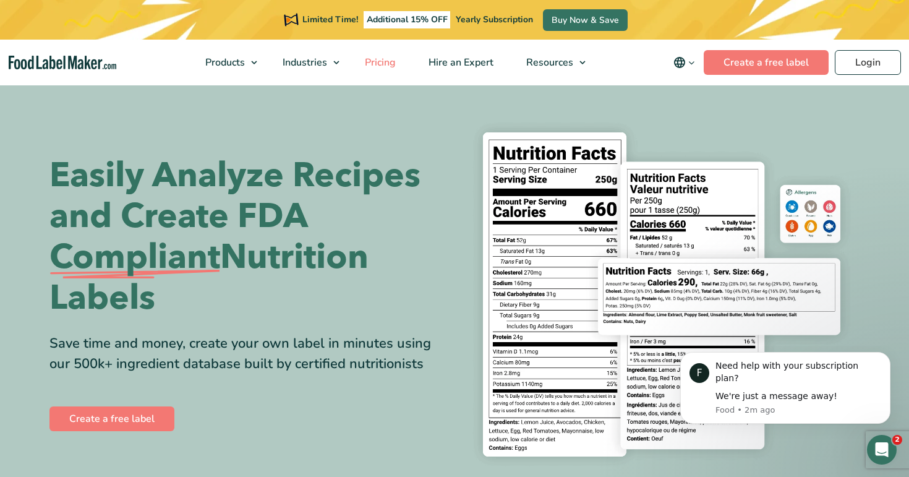
click at [383, 66] on span "Pricing" at bounding box center [379, 63] width 36 height 14
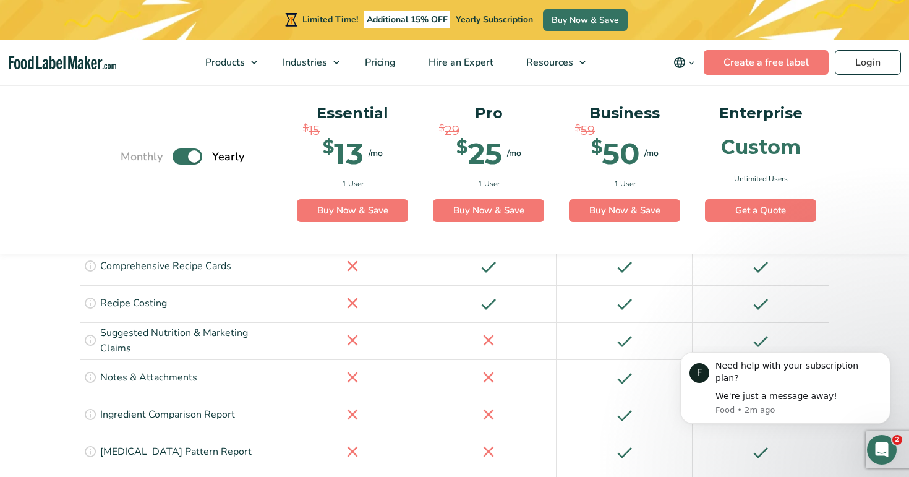
scroll to position [1912, 0]
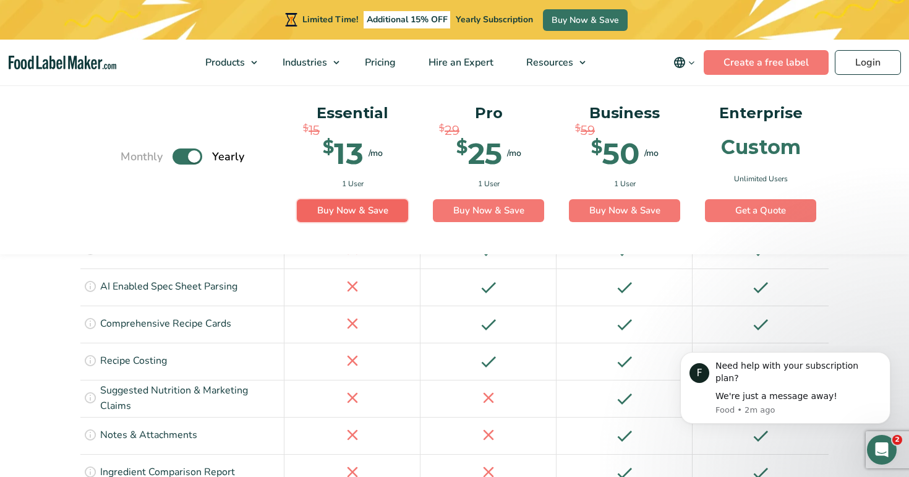
click at [359, 204] on link "Buy Now & Save" at bounding box center [352, 210] width 111 height 23
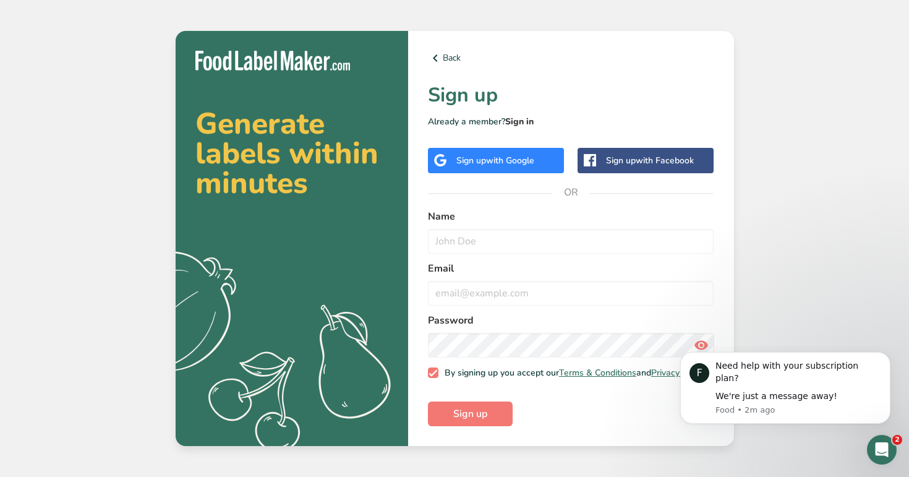
click at [518, 116] on link "Sign in" at bounding box center [519, 122] width 28 height 12
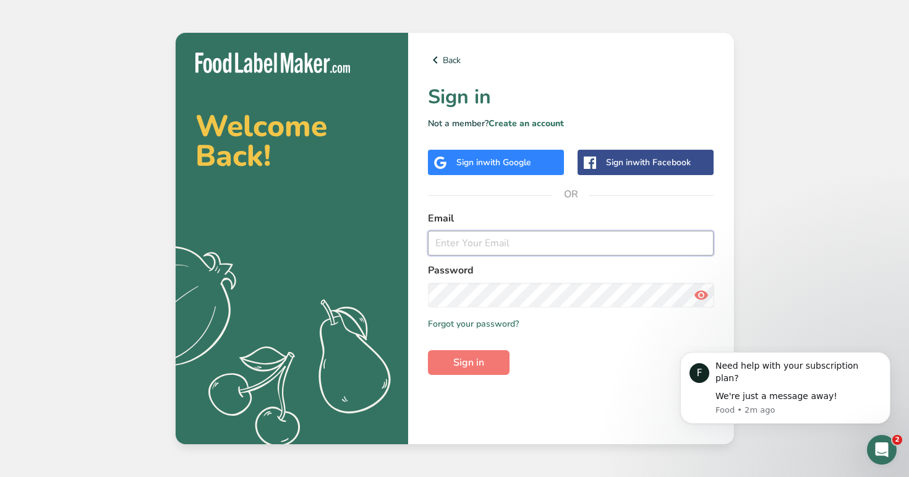
click at [460, 236] on input "email" at bounding box center [571, 243] width 286 height 25
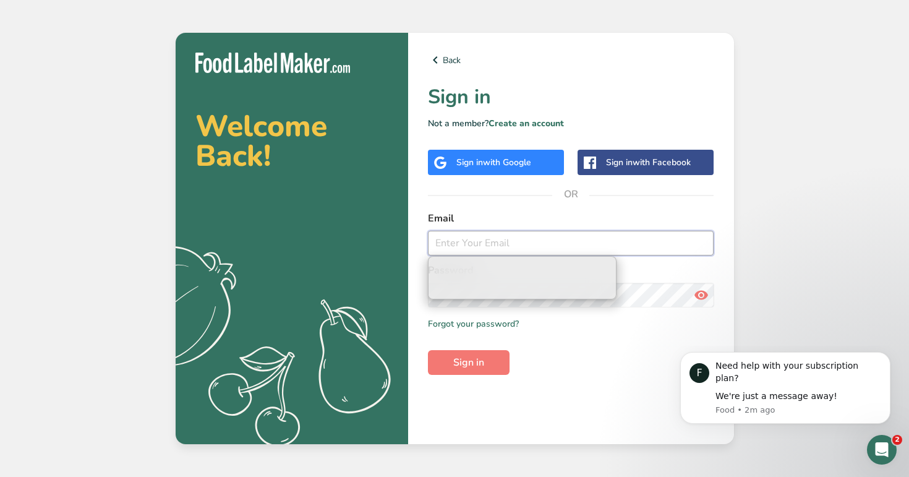
paste input "[EMAIL_ADDRESS][DOMAIN_NAME]"
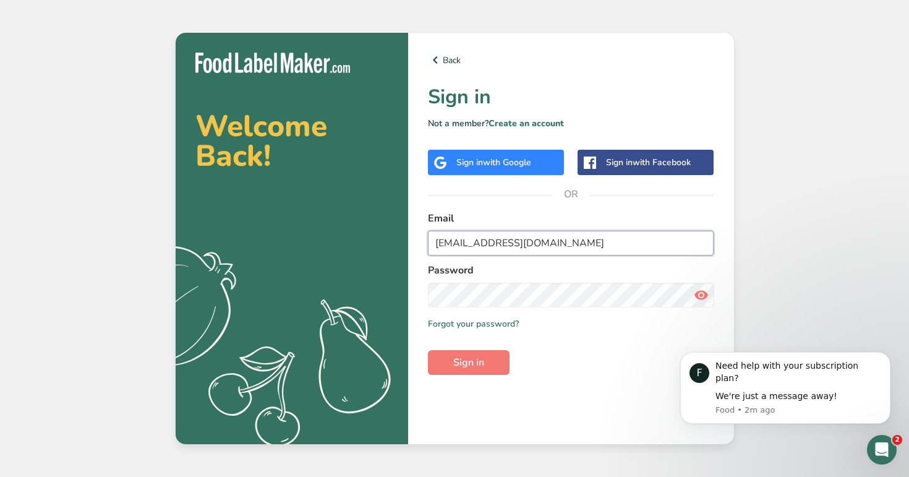
type input "[EMAIL_ADDRESS][DOMAIN_NAME]"
click at [428, 350] on button "Sign in" at bounding box center [469, 362] width 82 height 25
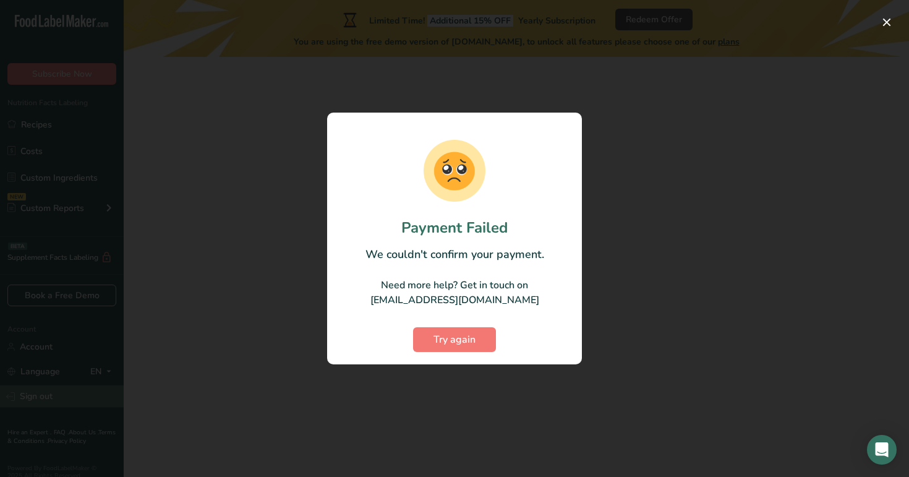
click at [58, 393] on div at bounding box center [454, 238] width 909 height 477
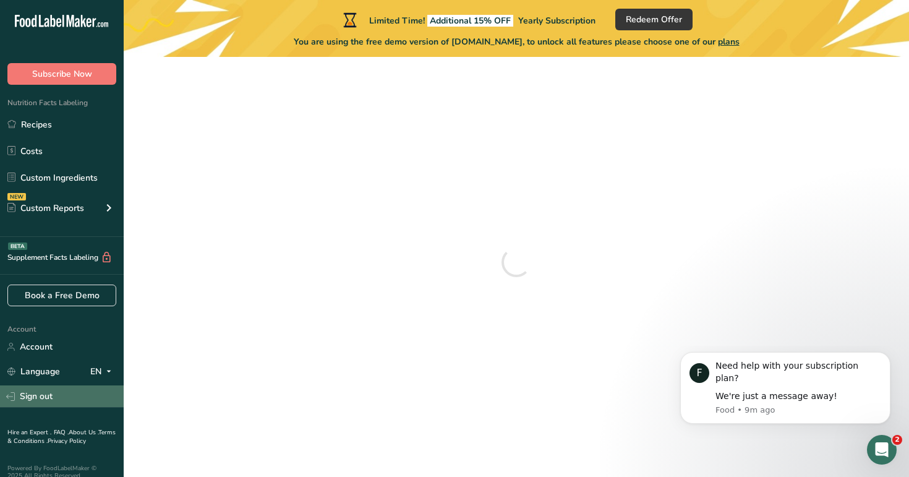
click at [68, 389] on link "Sign out" at bounding box center [62, 396] width 124 height 22
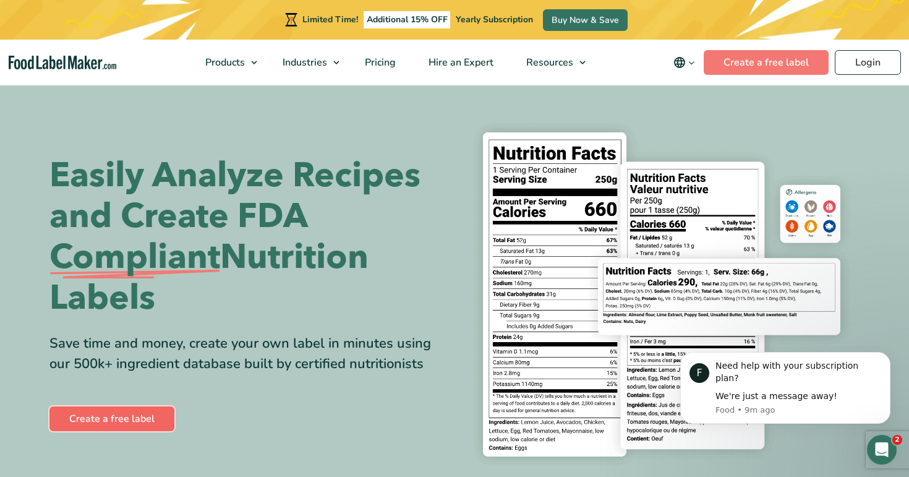
click at [113, 415] on link "Create a free label" at bounding box center [111, 418] width 125 height 25
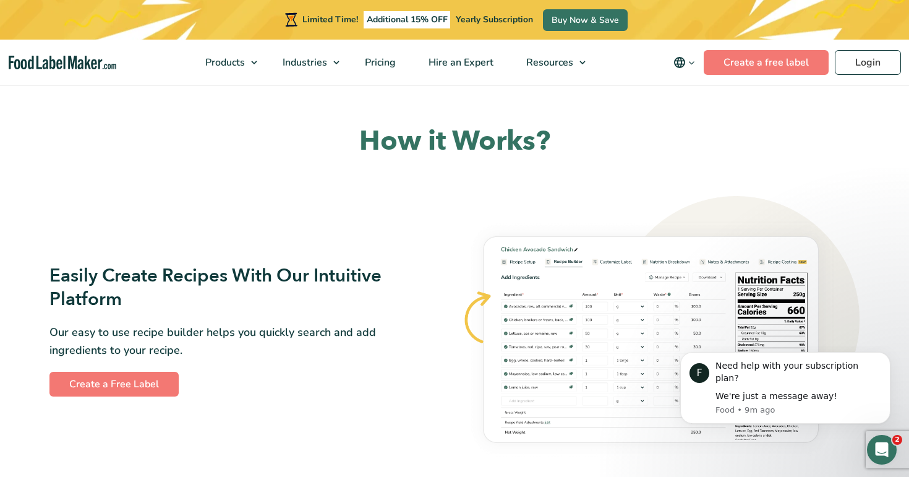
scroll to position [663, 0]
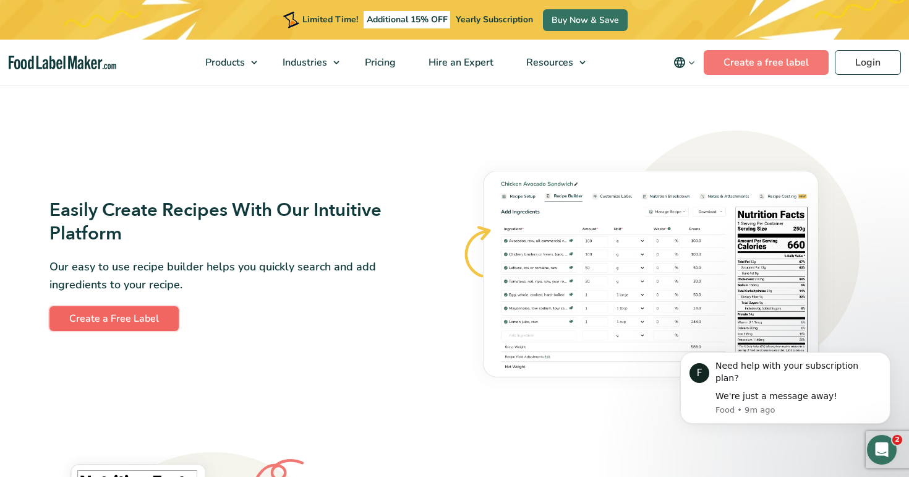
click at [122, 307] on link "Create a Free Label" at bounding box center [113, 318] width 129 height 25
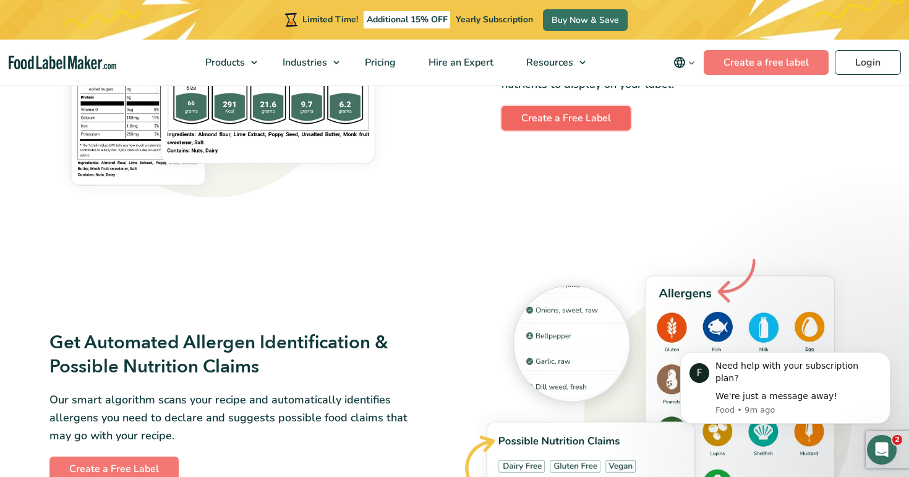
click at [593, 122] on link "Create a Free Label" at bounding box center [565, 118] width 129 height 25
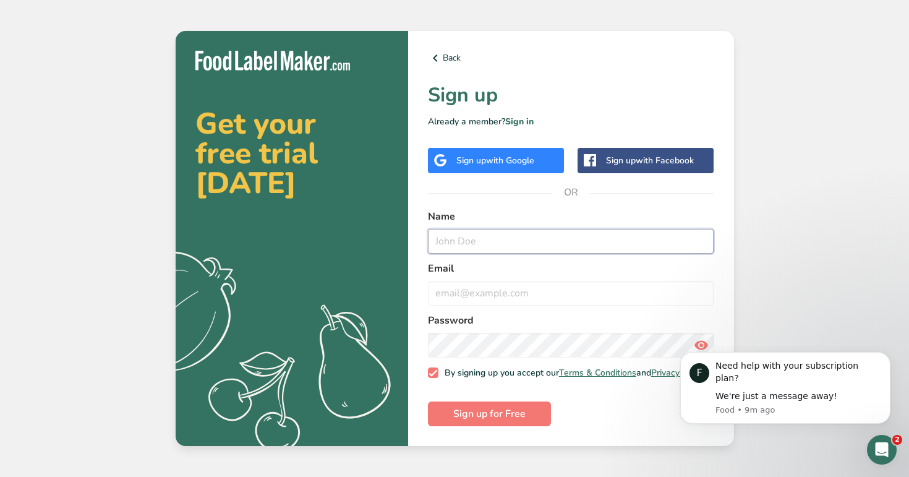
click at [456, 243] on input "text" at bounding box center [571, 241] width 286 height 25
paste input "Testredirection@t.com"
click at [500, 237] on input "Testredirection@t.com" at bounding box center [571, 241] width 286 height 25
type input "Testredirection1@t.com"
click at [517, 288] on input "email" at bounding box center [571, 293] width 286 height 25
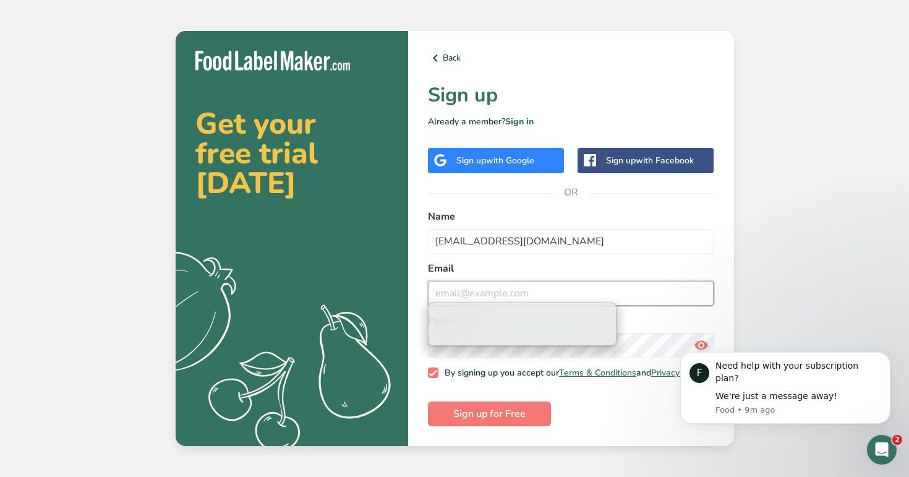
paste input "Testredirection1@t.com"
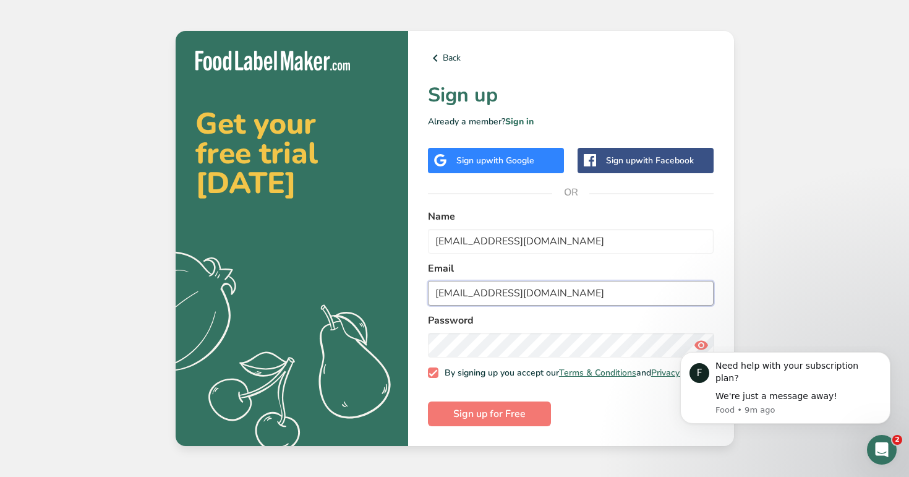
type input "Testredirection1@t.com"
click at [428, 401] on button "Sign up for Free" at bounding box center [489, 413] width 123 height 25
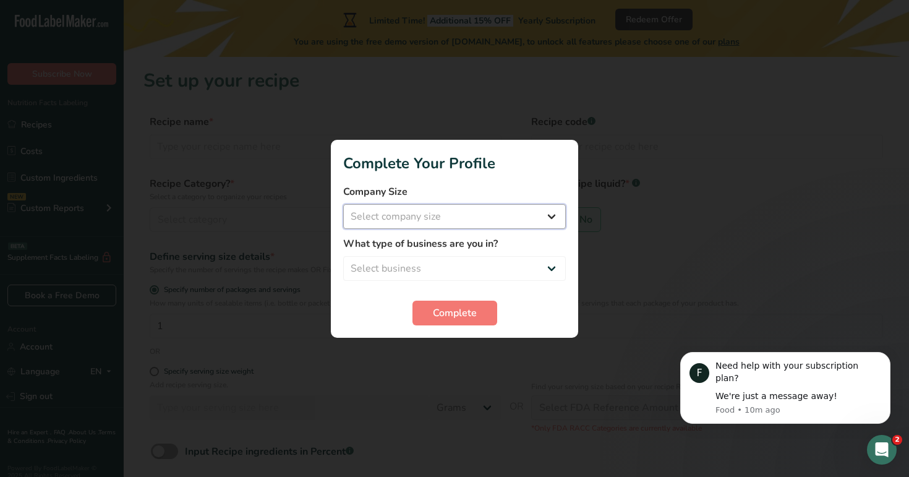
click at [381, 210] on select "Select company size" at bounding box center [454, 216] width 223 height 25
click at [409, 219] on select "Select company size" at bounding box center [454, 216] width 223 height 25
click at [461, 215] on select "Select company size Fewer than 10 Employees 10 to 50 Employees 51 to 500 Employ…" at bounding box center [454, 216] width 223 height 25
select select "2"
click at [343, 204] on select "Select company size Fewer than 10 Employees 10 to 50 Employees 51 to 500 Employ…" at bounding box center [454, 216] width 223 height 25
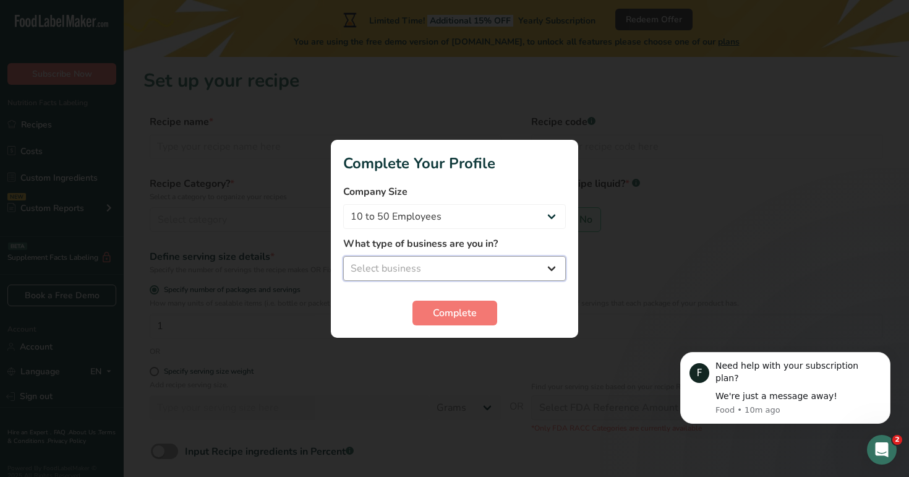
click at [492, 261] on select "Select business Packaged Food Manufacturer Restaurant & Cafe Bakery Meal Plans …" at bounding box center [454, 268] width 223 height 25
select select "2"
click at [343, 256] on select "Select business Packaged Food Manufacturer Restaurant & Cafe Bakery Meal Plans …" at bounding box center [454, 268] width 223 height 25
click at [466, 313] on span "Complete" at bounding box center [455, 312] width 44 height 15
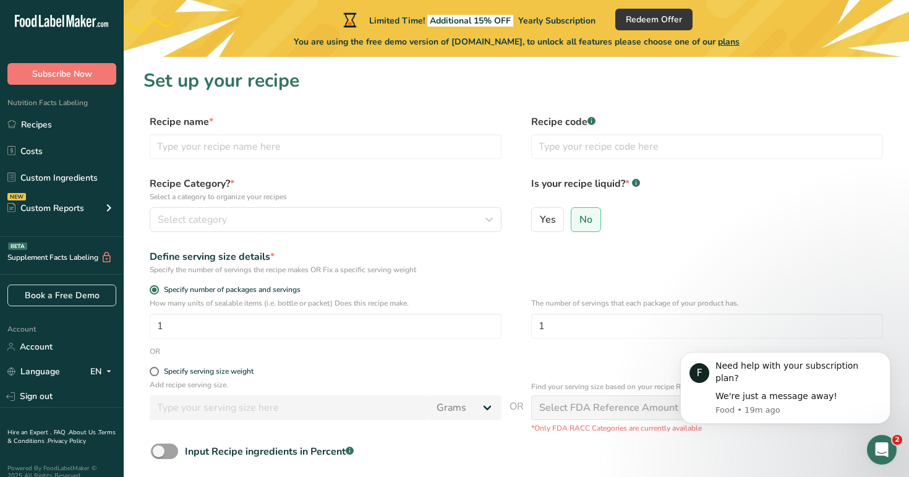
click at [466, 313] on div "How many units of sealable items (i.e. bottle or packet) Does this recipe make.…" at bounding box center [326, 317] width 352 height 41
click at [82, 128] on link "Recipes" at bounding box center [62, 124] width 124 height 23
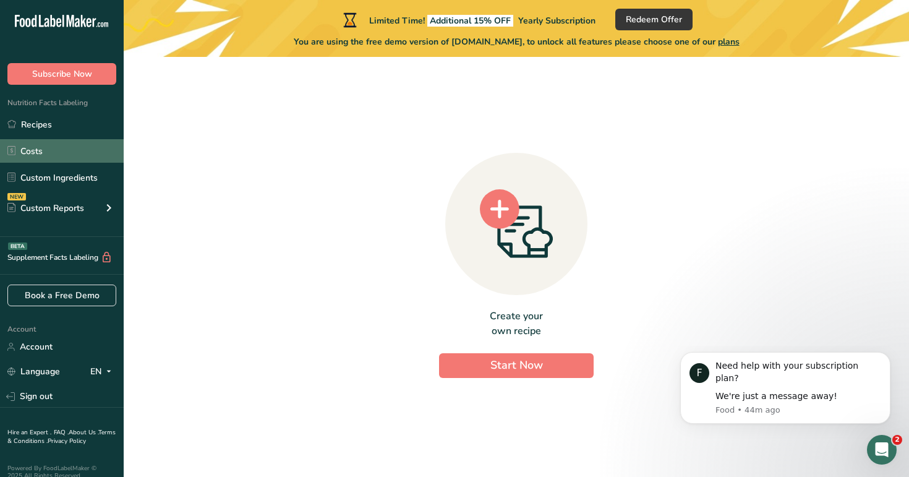
click at [74, 160] on link "Costs" at bounding box center [62, 150] width 124 height 23
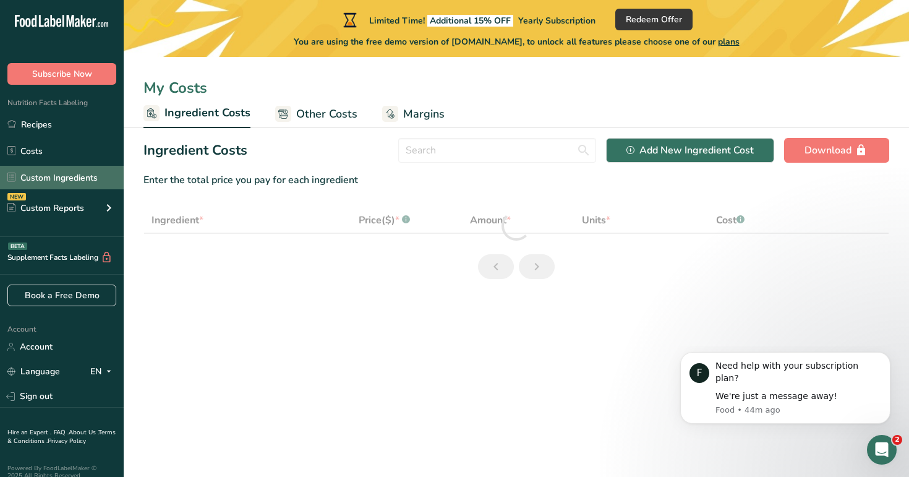
select select "1"
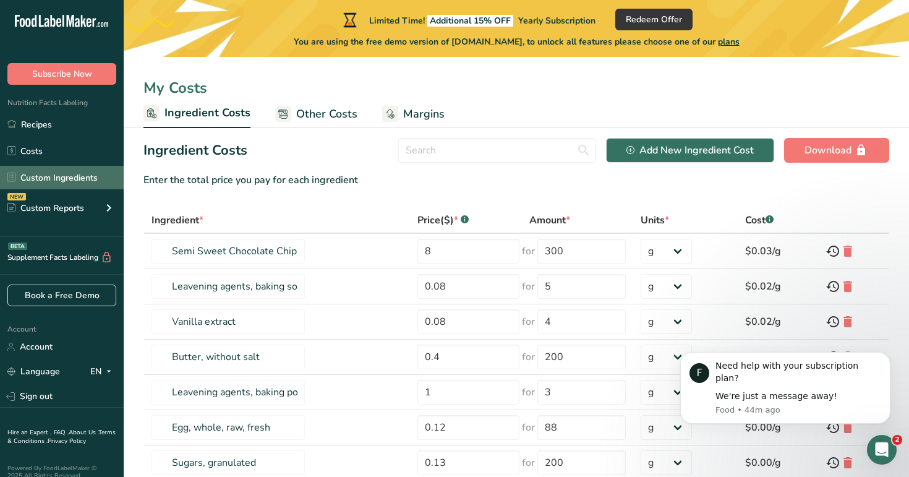
click at [78, 182] on link "Custom Ingredients" at bounding box center [62, 177] width 124 height 23
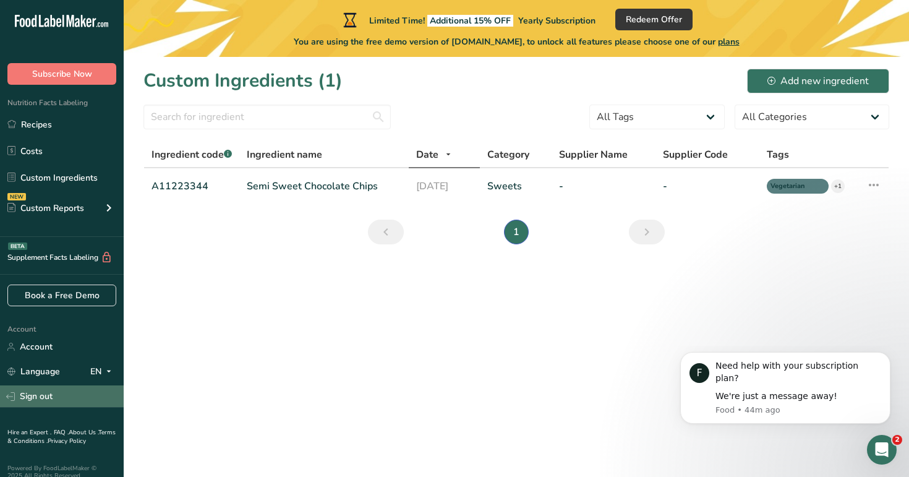
click at [57, 390] on link "Sign out" at bounding box center [62, 396] width 124 height 22
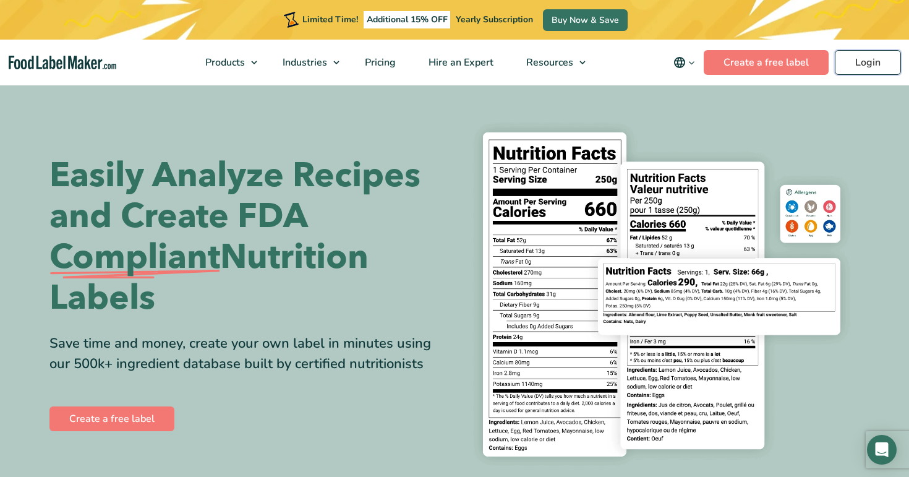
click at [857, 70] on link "Login" at bounding box center [868, 62] width 66 height 25
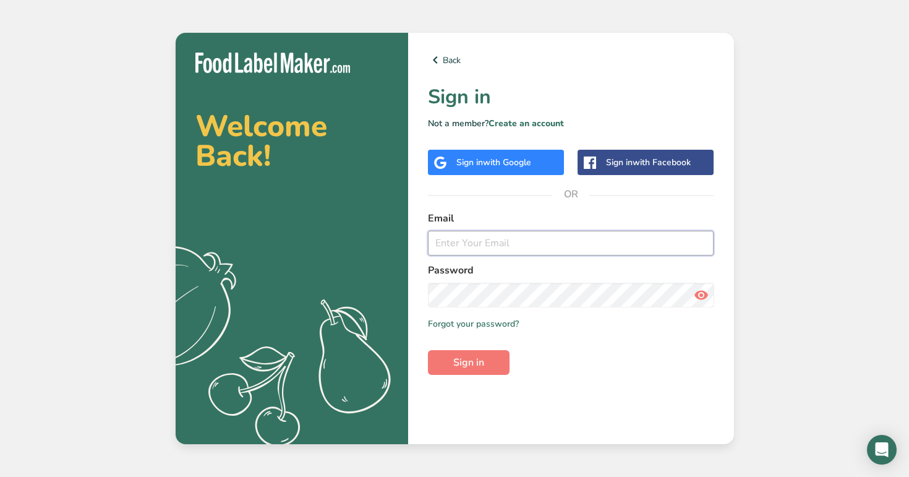
click at [532, 245] on input "email" at bounding box center [571, 243] width 286 height 25
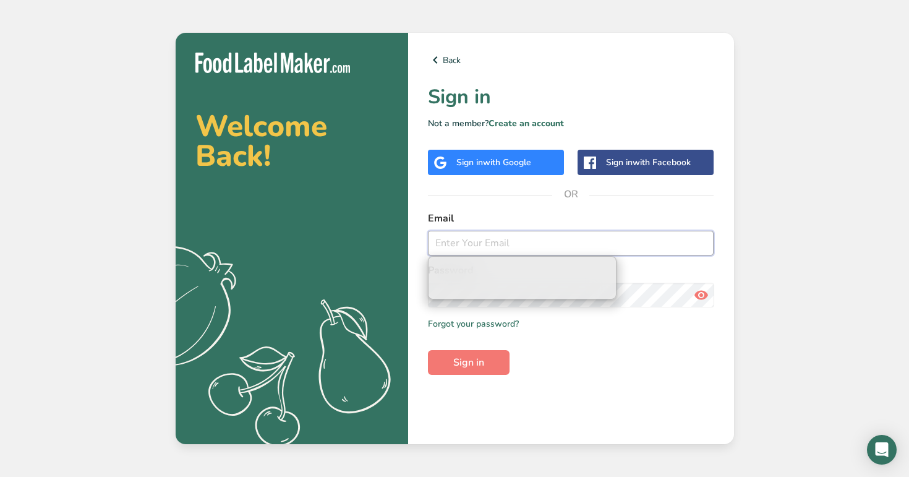
click at [521, 240] on input "email" at bounding box center [571, 243] width 286 height 25
click at [655, 72] on div "Back Sign in Not a member? Create an account Sign in with Google Sign in with F…" at bounding box center [571, 238] width 326 height 411
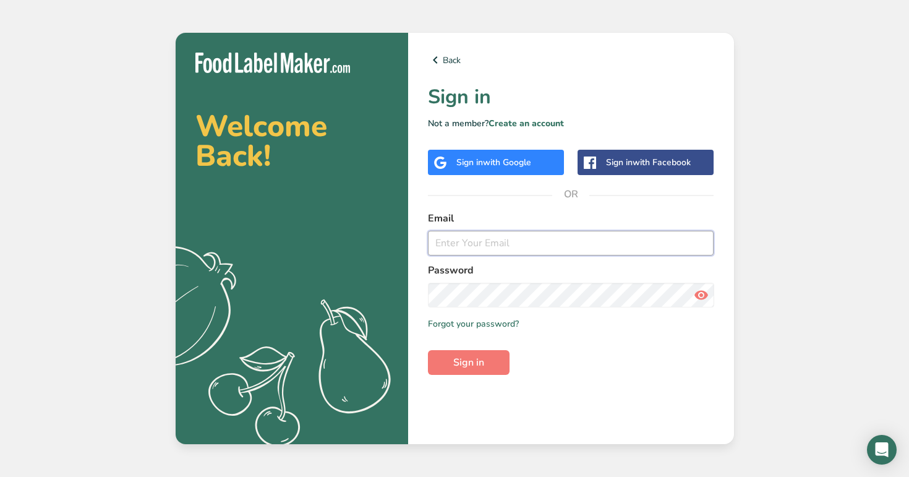
click at [525, 239] on input "email" at bounding box center [571, 243] width 286 height 25
type input "[EMAIL_ADDRESS][DOMAIN_NAME]"
click at [428, 350] on button "Sign in" at bounding box center [469, 362] width 82 height 25
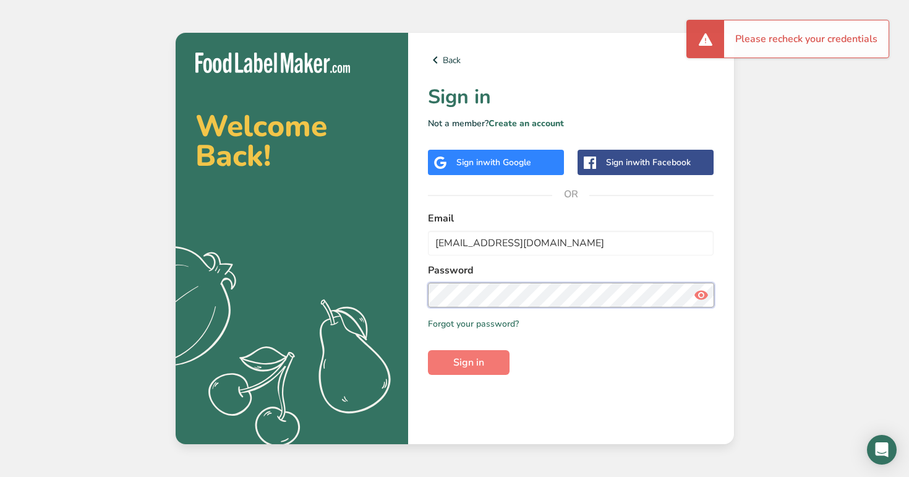
click at [422, 304] on div "Back Sign in Not a member? Create an account Sign in with Google Sign in with F…" at bounding box center [571, 238] width 326 height 411
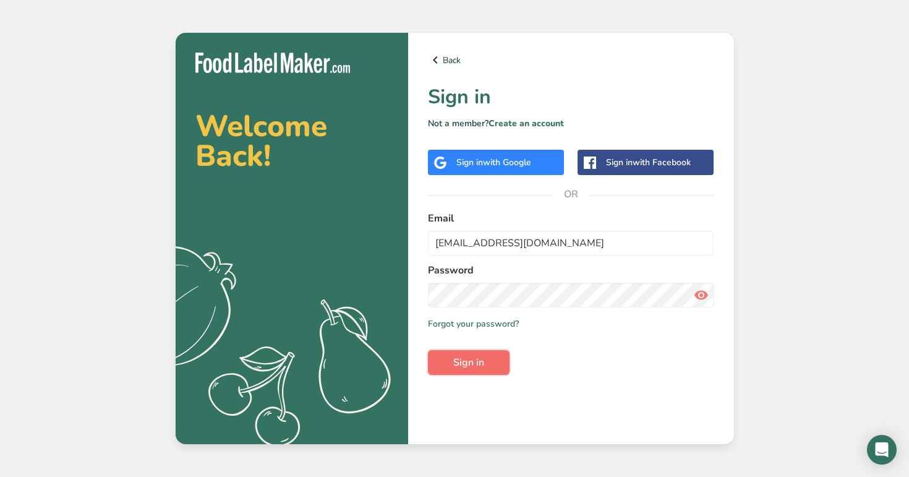
click at [469, 368] on span "Sign in" at bounding box center [468, 362] width 31 height 15
